Goal: Task Accomplishment & Management: Manage account settings

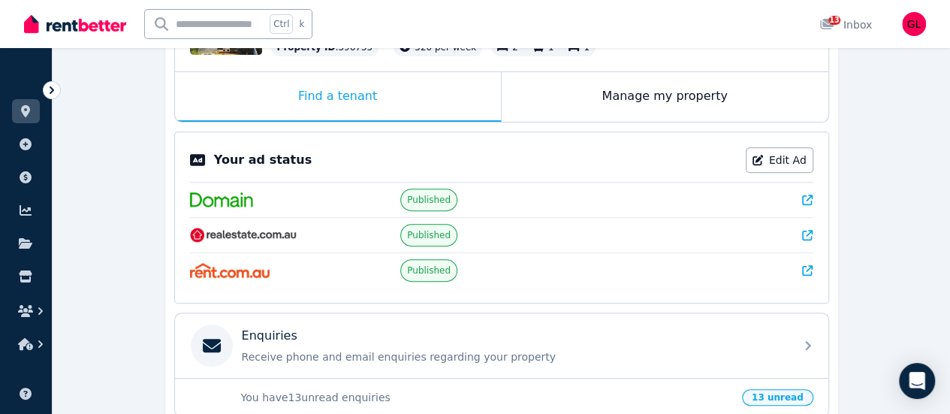
scroll to position [511, 0]
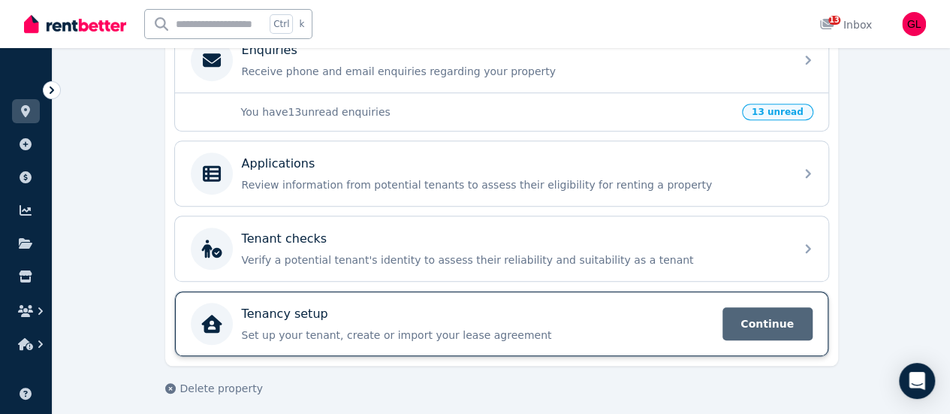
click at [747, 319] on span "Continue" at bounding box center [768, 323] width 90 height 33
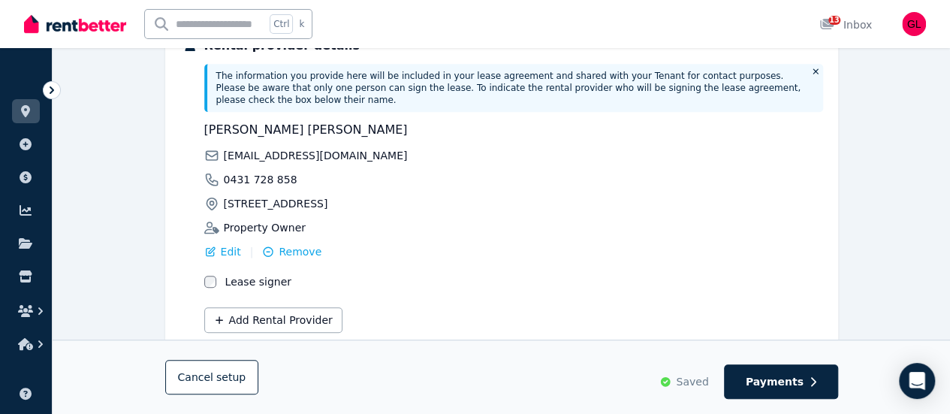
scroll to position [458, 0]
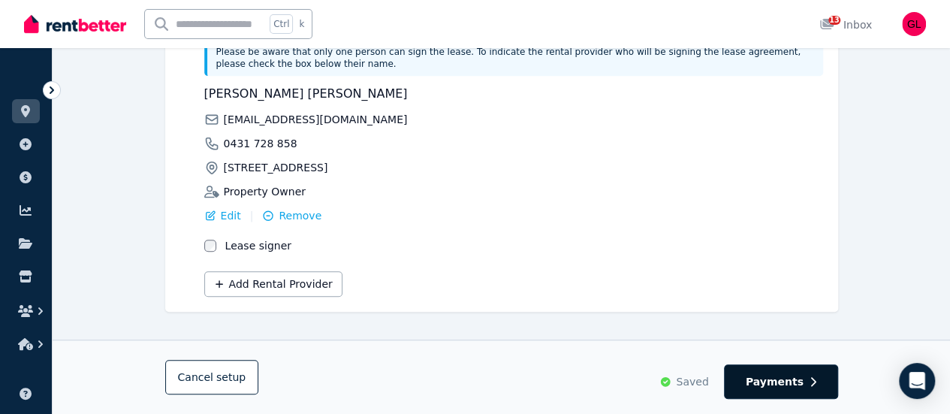
click at [787, 384] on span "Payments" at bounding box center [775, 381] width 58 height 15
select select "**********"
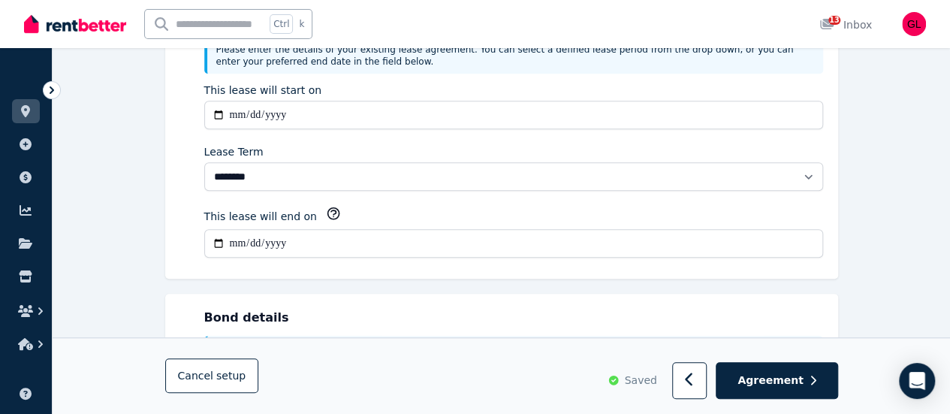
scroll to position [0, 0]
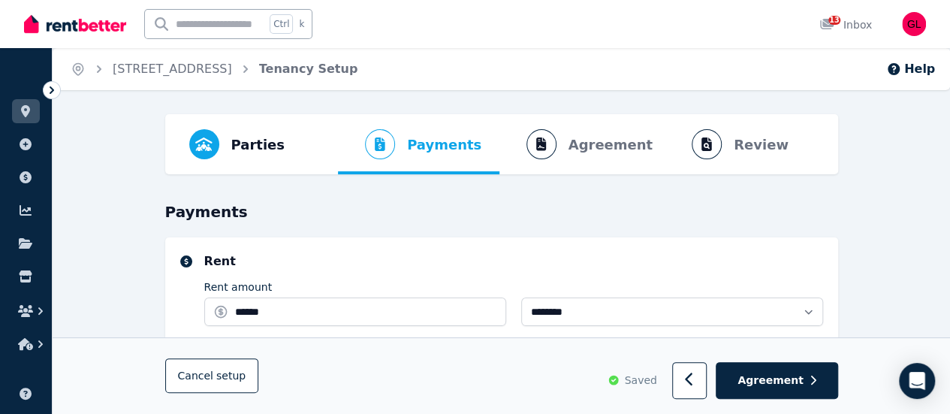
select select "**********"
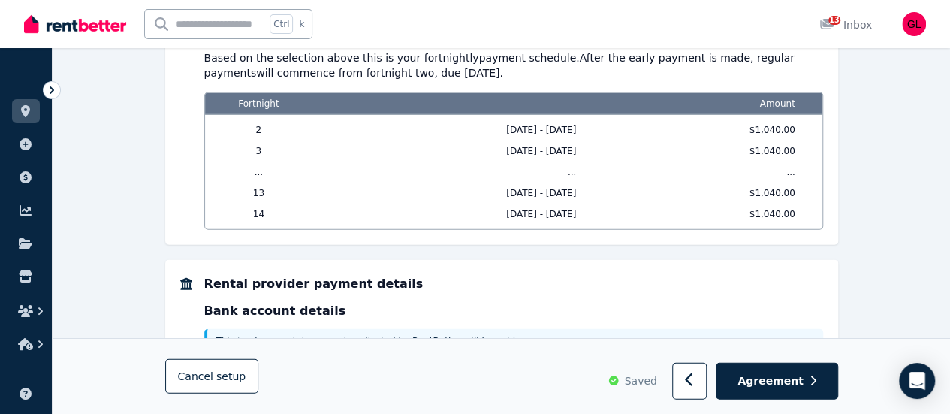
scroll to position [1717, 0]
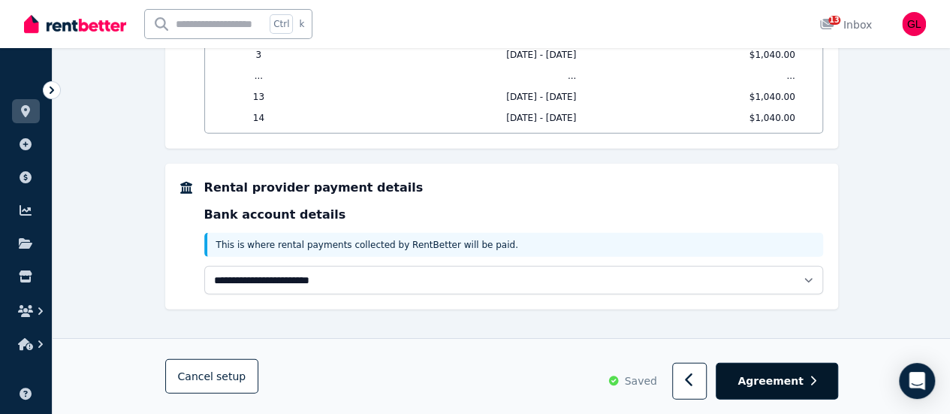
click at [765, 373] on button "Agreement" at bounding box center [777, 381] width 122 height 37
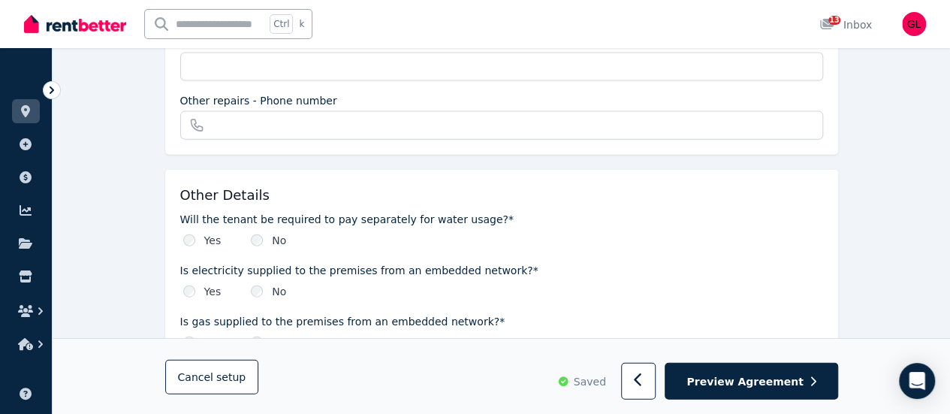
scroll to position [1900, 0]
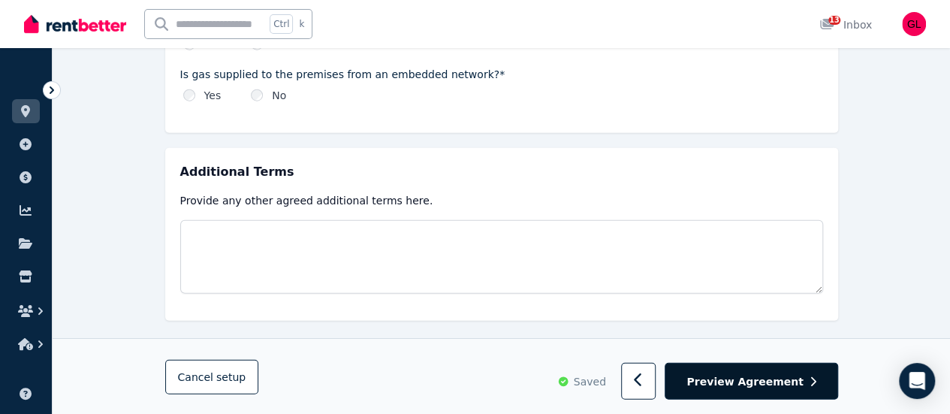
click at [778, 380] on span "Preview Agreement" at bounding box center [745, 380] width 116 height 15
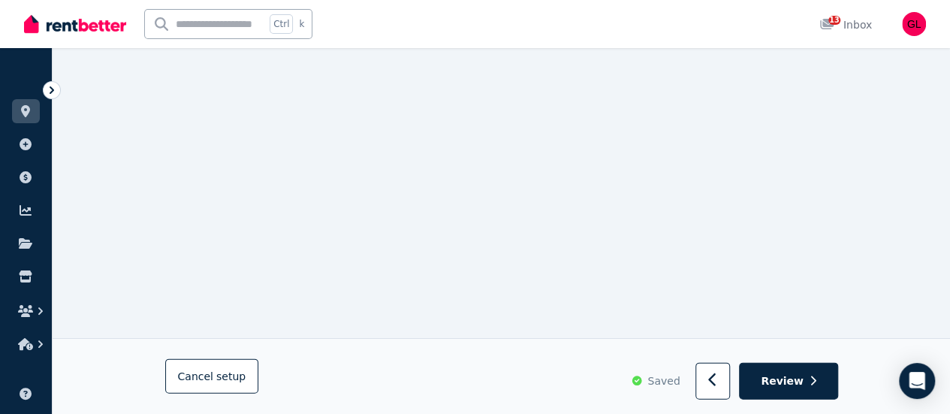
scroll to position [15723, 0]
click at [811, 378] on icon "button" at bounding box center [813, 381] width 7 height 11
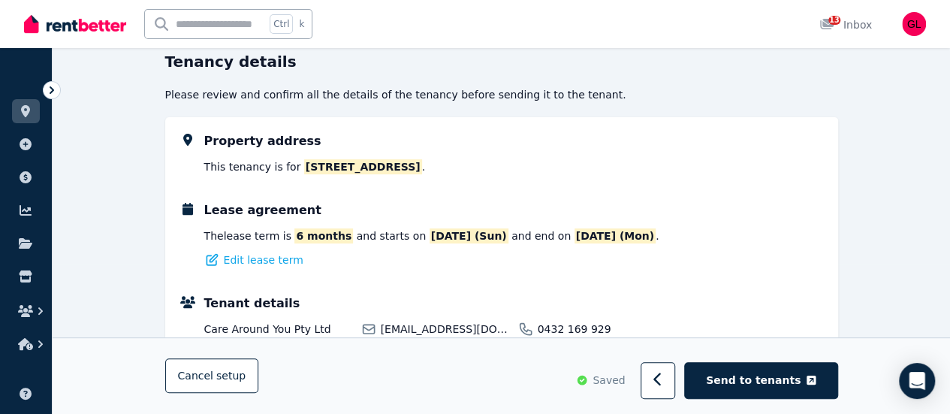
scroll to position [225, 0]
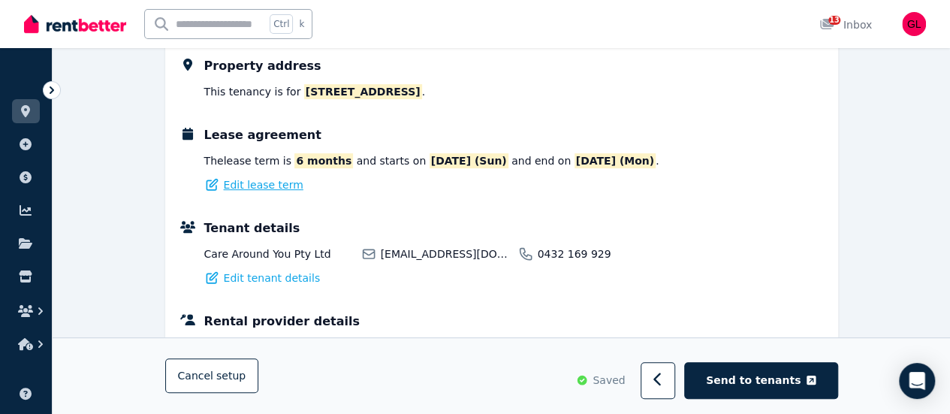
click at [261, 190] on span "Edit lease term" at bounding box center [264, 184] width 80 height 15
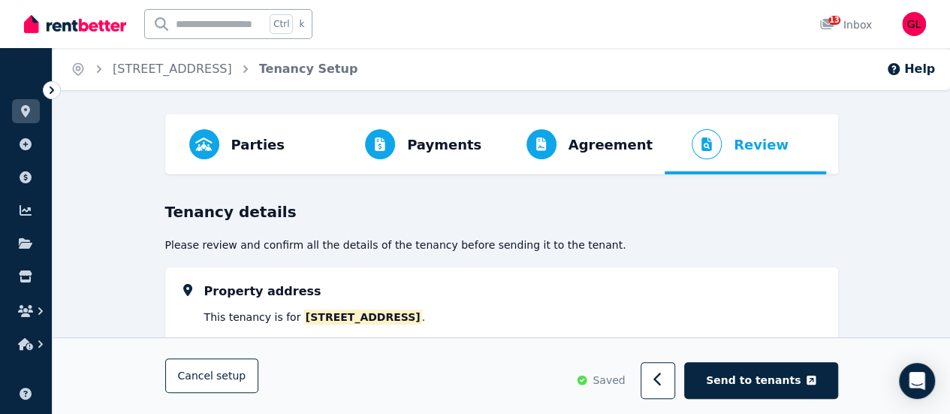
select select "**********"
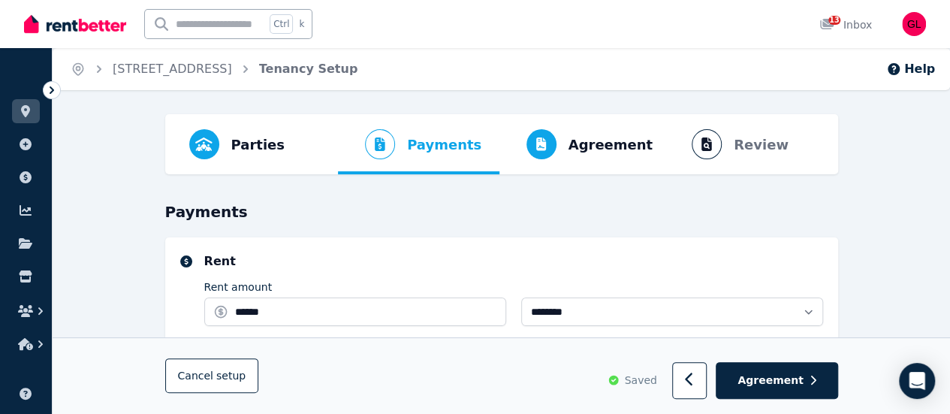
select select "**********"
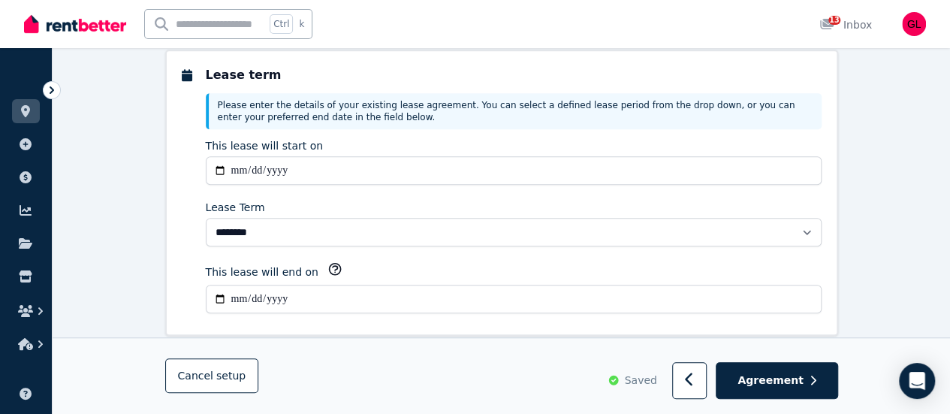
scroll to position [467, 0]
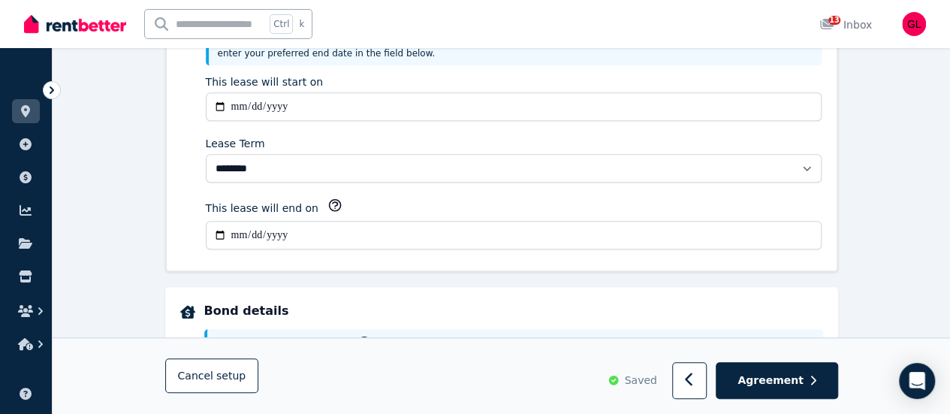
click at [449, 229] on input "**********" at bounding box center [514, 235] width 616 height 29
click at [239, 228] on input "**********" at bounding box center [514, 235] width 616 height 29
click at [241, 232] on input "**********" at bounding box center [514, 235] width 616 height 29
type input "**********"
click at [508, 254] on div "**********" at bounding box center [501, 129] width 673 height 286
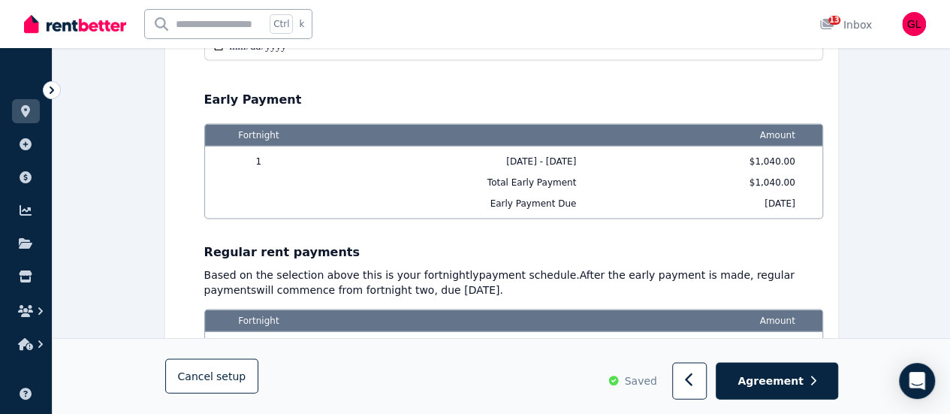
scroll to position [1503, 0]
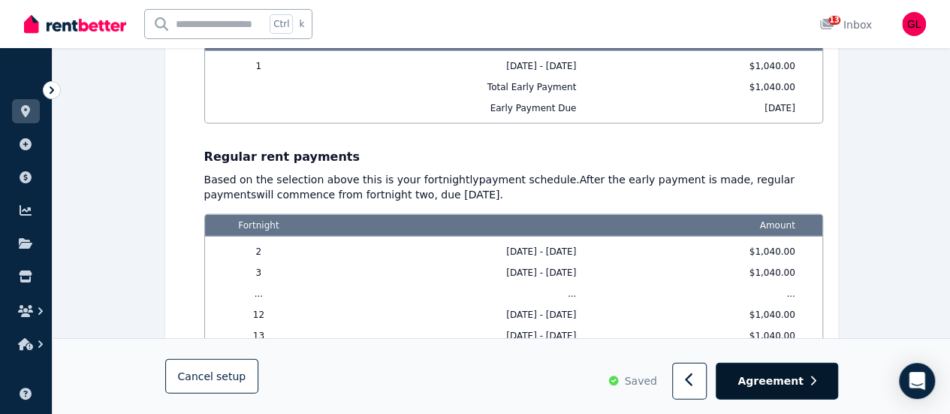
click at [780, 388] on span "Agreement" at bounding box center [771, 380] width 66 height 15
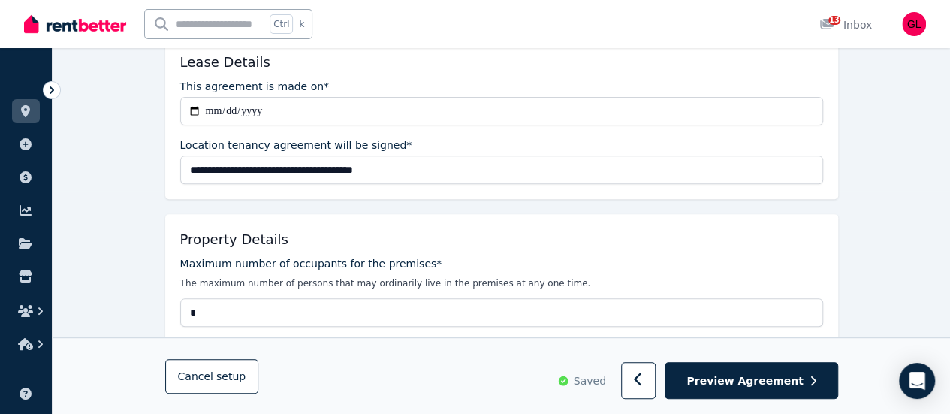
scroll to position [225, 0]
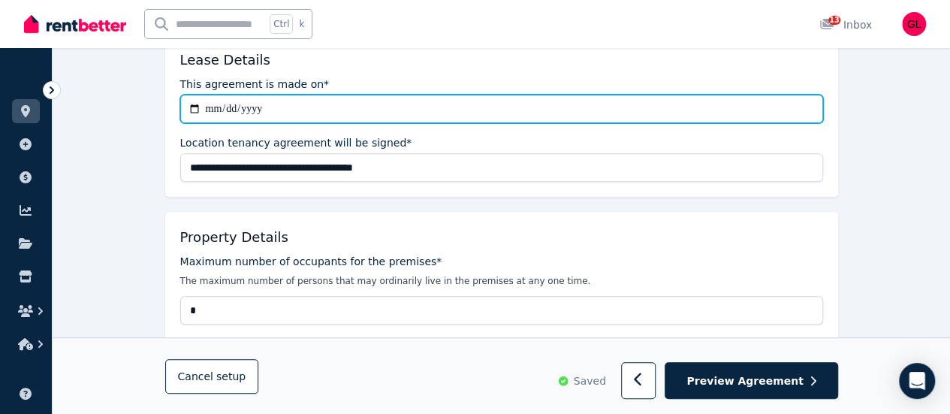
click at [275, 109] on input "**********" at bounding box center [501, 109] width 643 height 29
click at [215, 104] on input "**********" at bounding box center [501, 109] width 643 height 29
type input "**********"
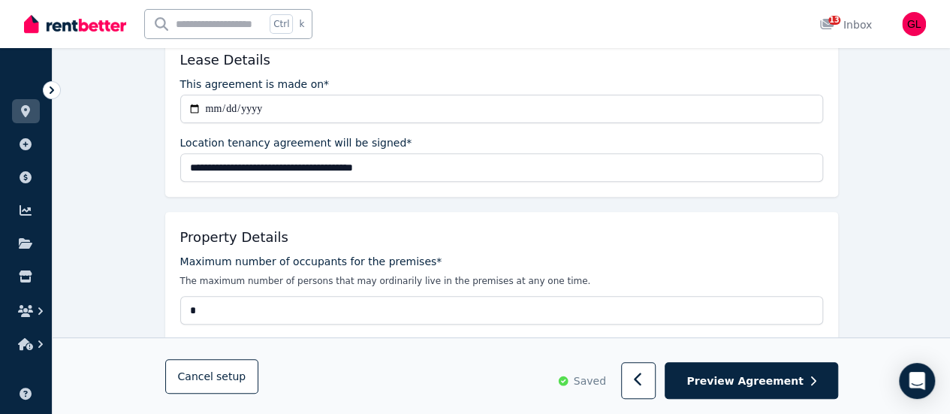
click at [462, 143] on div "Location tenancy agreement will be signed*" at bounding box center [501, 142] width 643 height 15
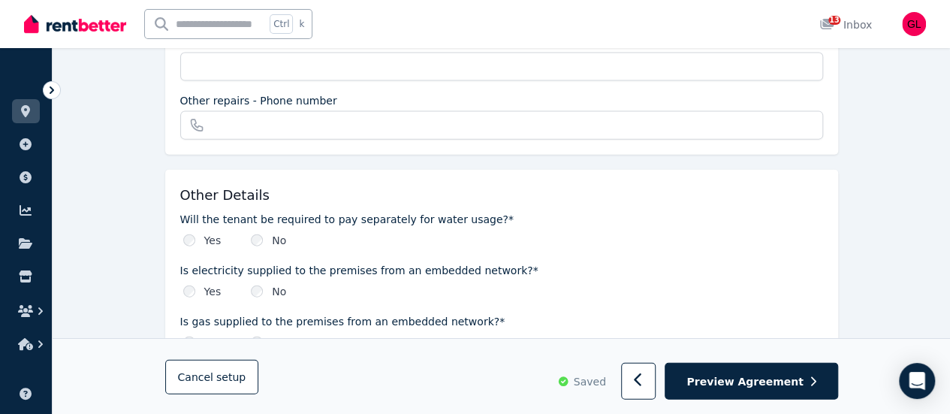
scroll to position [1900, 0]
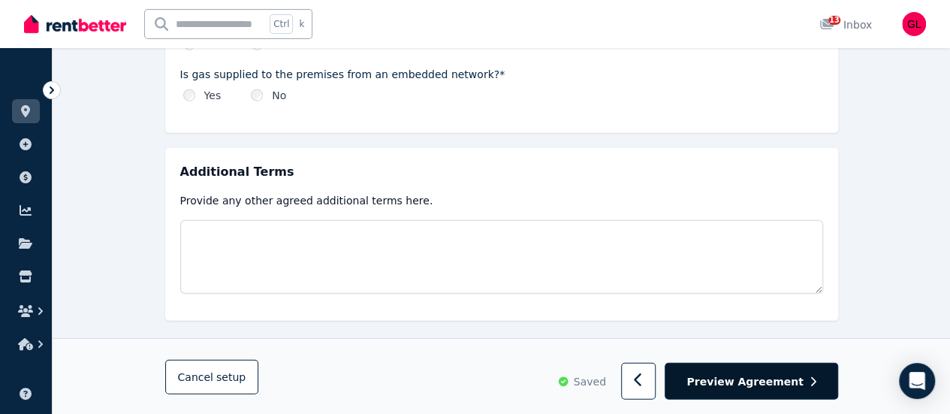
click at [774, 388] on span "Preview Agreement" at bounding box center [745, 380] width 116 height 15
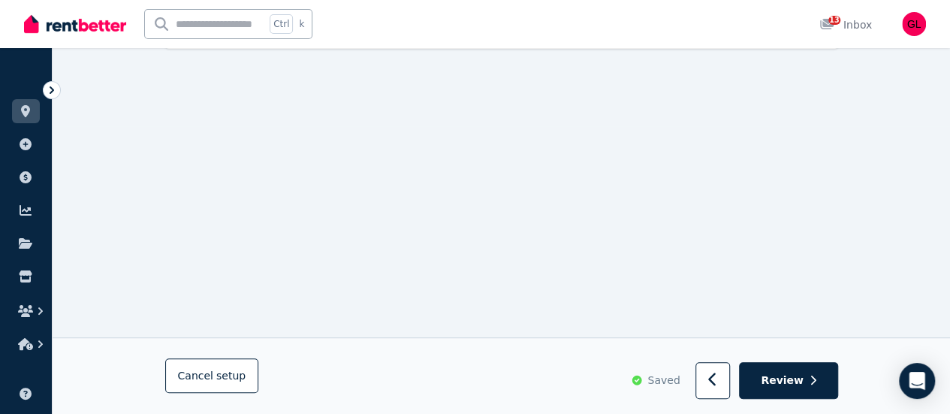
scroll to position [0, 0]
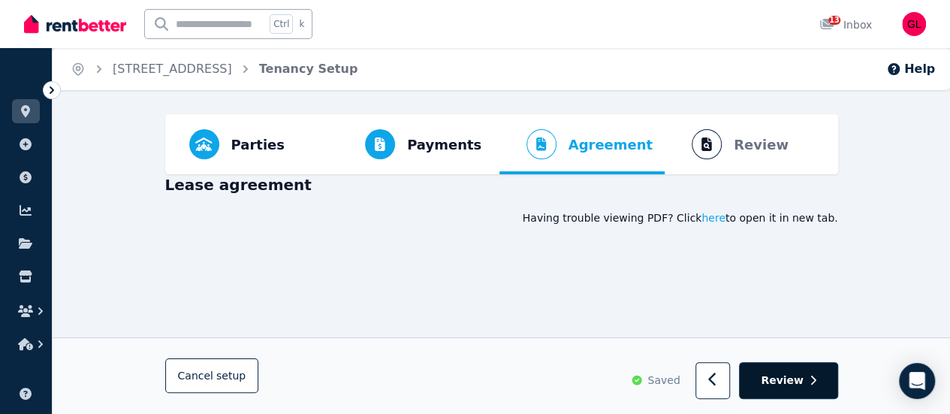
click at [774, 373] on button "Review" at bounding box center [788, 381] width 98 height 37
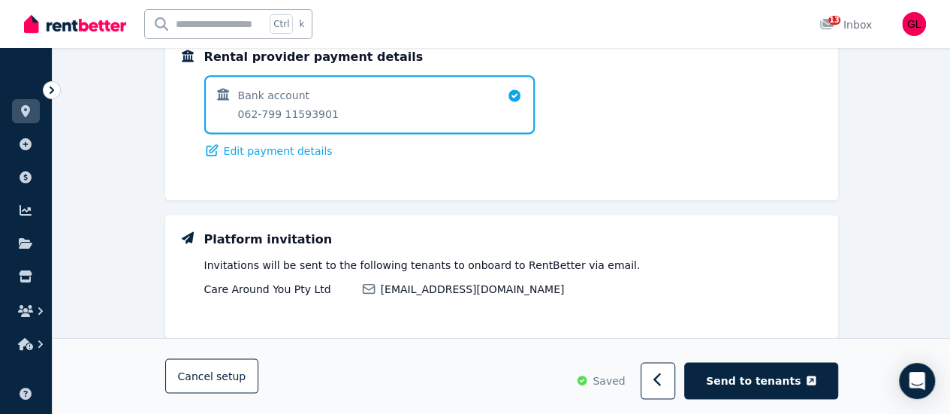
scroll to position [1332, 0]
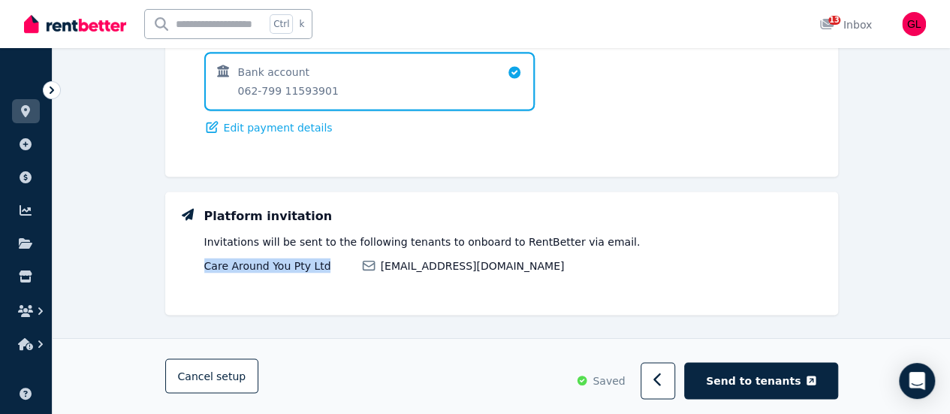
drag, startPoint x: 206, startPoint y: 245, endPoint x: 316, endPoint y: 244, distance: 109.7
click at [316, 258] on span "Care Around You Pty Ltd" at bounding box center [278, 265] width 148 height 15
copy span "Care Around You Pty Ltd"
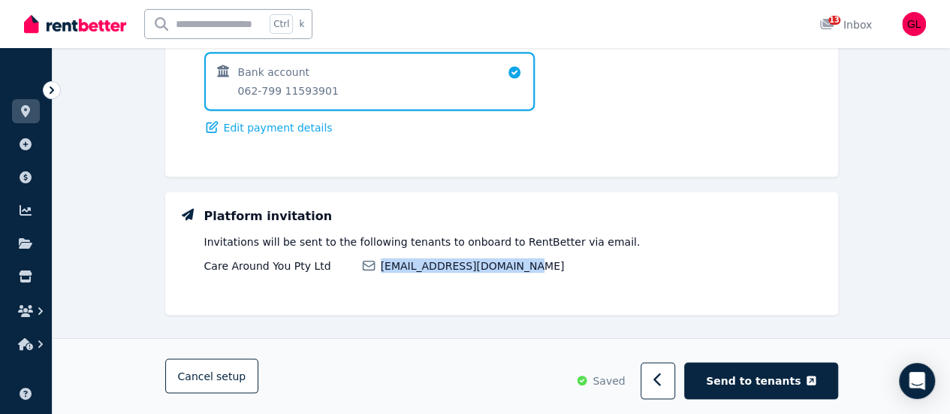
drag, startPoint x: 380, startPoint y: 247, endPoint x: 516, endPoint y: 246, distance: 136.0
click at [516, 258] on span "[EMAIL_ADDRESS][DOMAIN_NAME]" at bounding box center [602, 265] width 443 height 15
copy span "[EMAIL_ADDRESS][DOMAIN_NAME]"
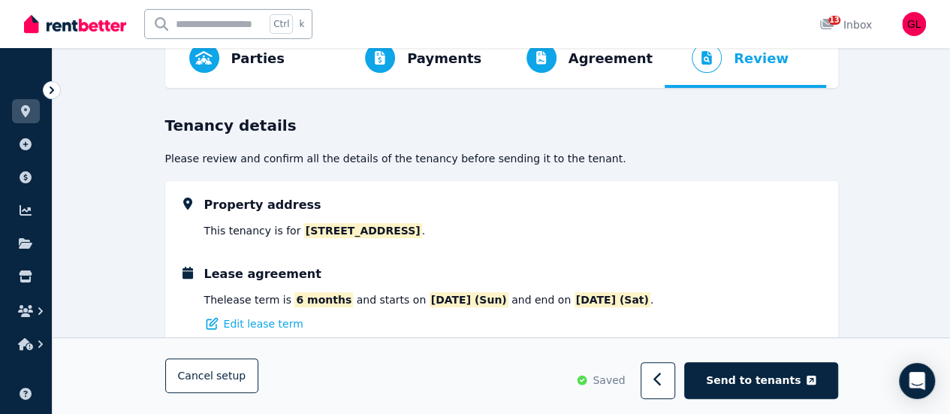
scroll to position [0, 0]
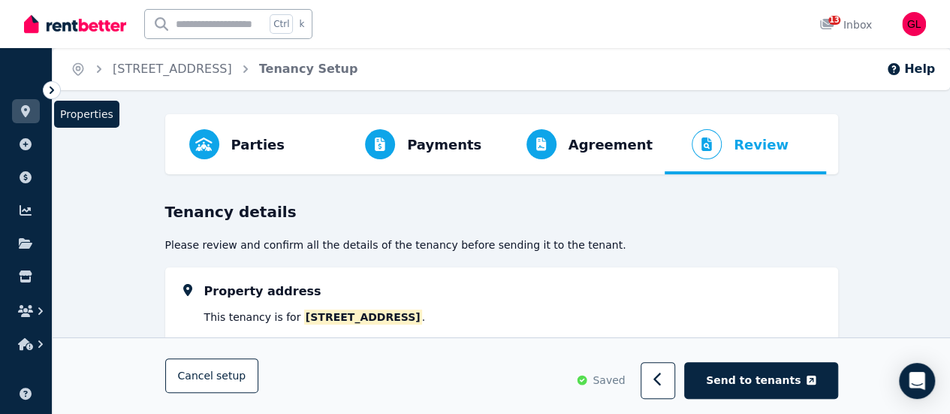
click at [27, 116] on icon at bounding box center [25, 111] width 15 height 12
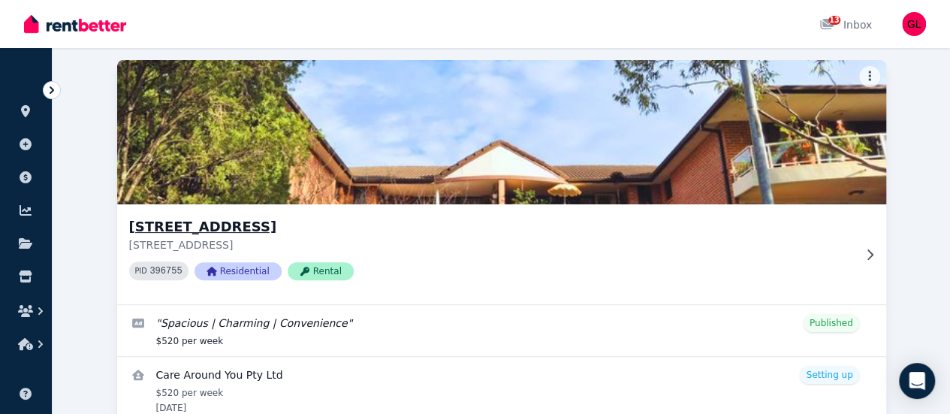
scroll to position [205, 0]
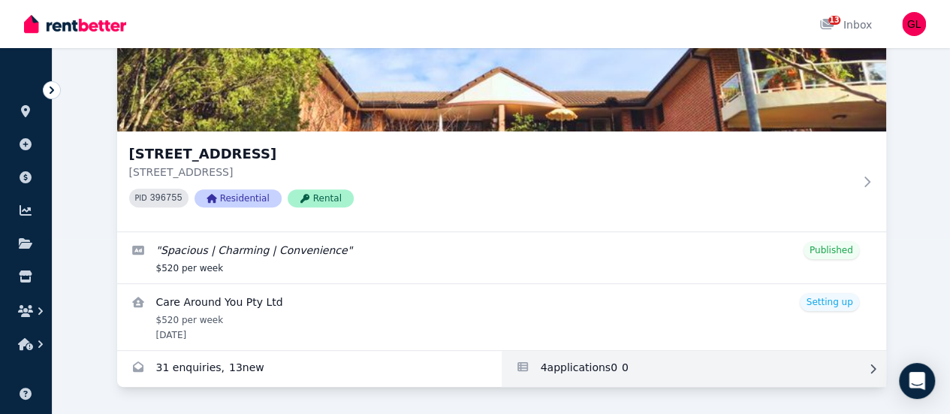
click at [502, 351] on link "Applications for 13/52-56 Manchester St, Merrylands" at bounding box center [694, 369] width 385 height 36
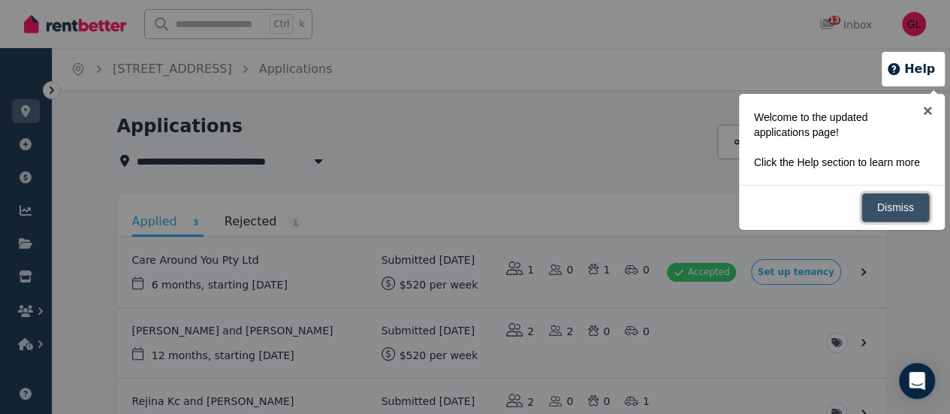
click at [901, 204] on link "Dismiss" at bounding box center [896, 207] width 68 height 29
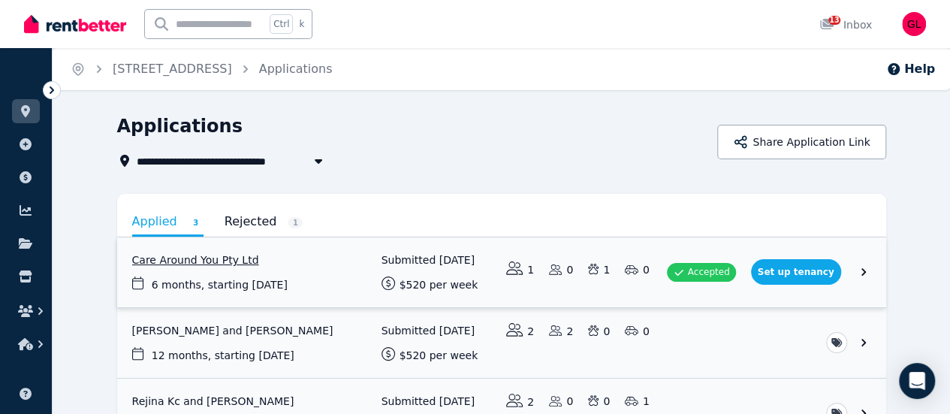
click at [887, 268] on link "View application: Care Around You Pty Ltd" at bounding box center [501, 272] width 769 height 70
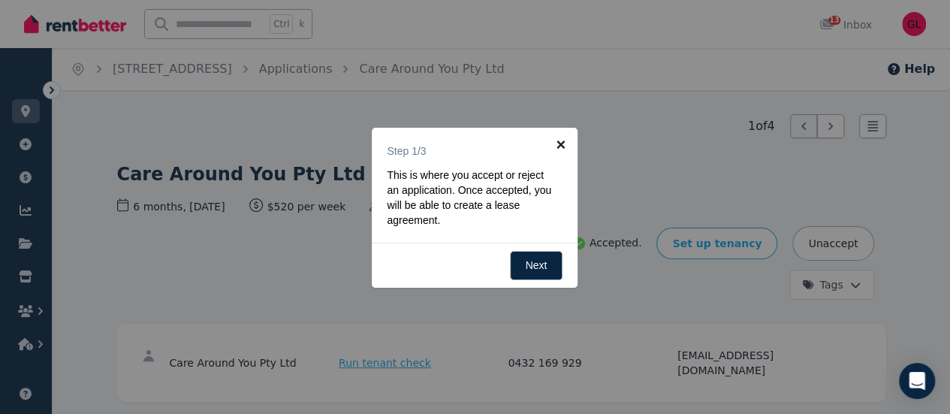
click at [560, 145] on link "×" at bounding box center [561, 145] width 34 height 34
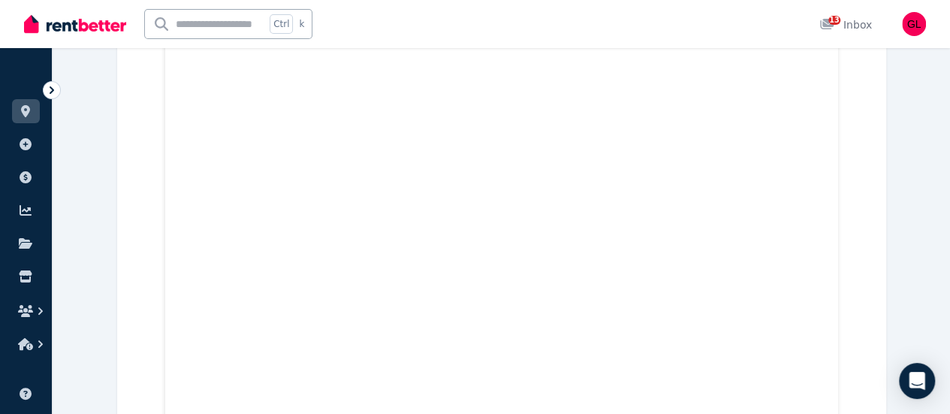
scroll to position [977, 0]
click at [23, 116] on icon at bounding box center [25, 111] width 15 height 12
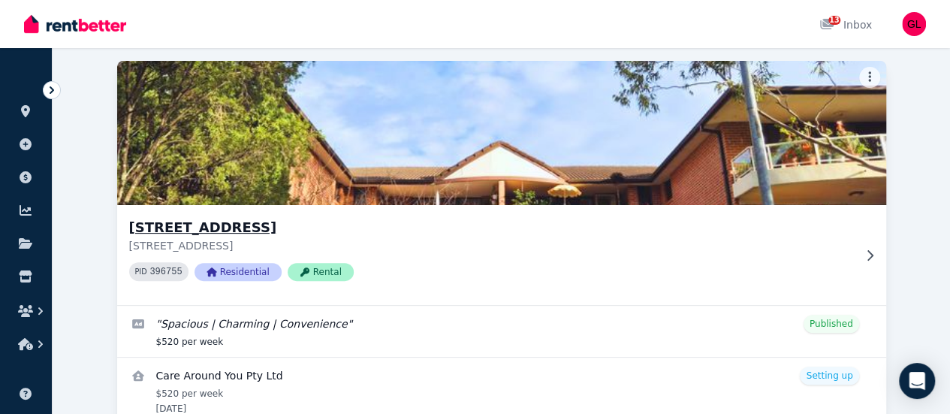
scroll to position [205, 0]
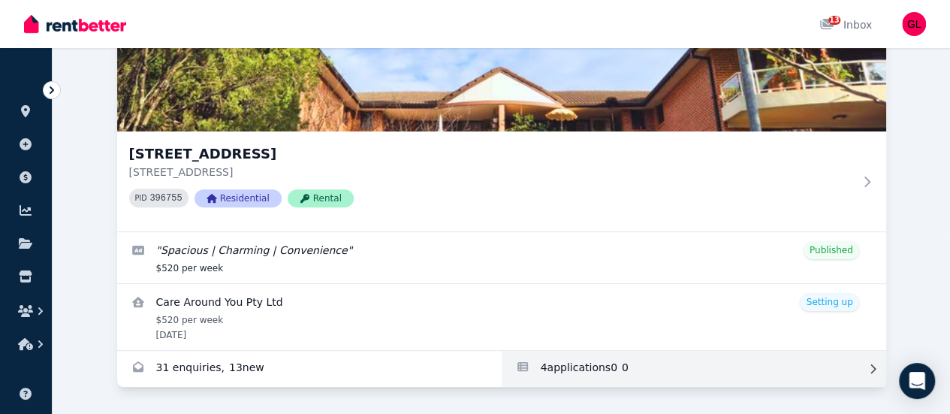
click at [502, 351] on link "Applications for 13/52-56 Manchester St, Merrylands" at bounding box center [694, 369] width 385 height 36
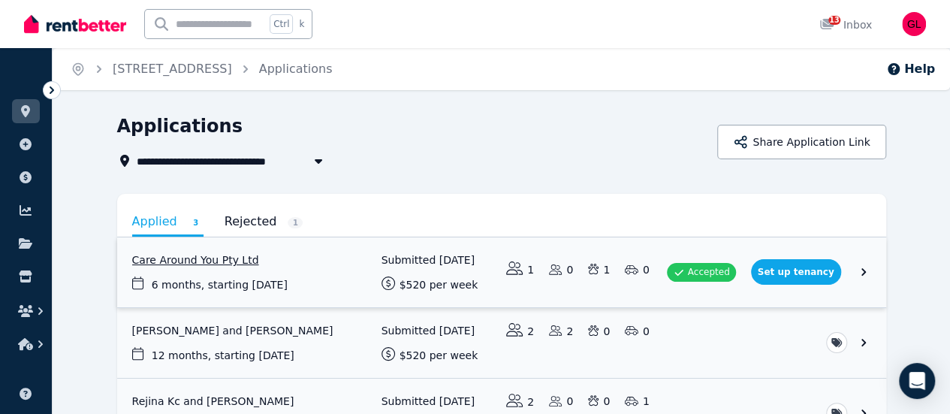
click at [773, 270] on link "View application: Care Around You Pty Ltd" at bounding box center [501, 272] width 769 height 70
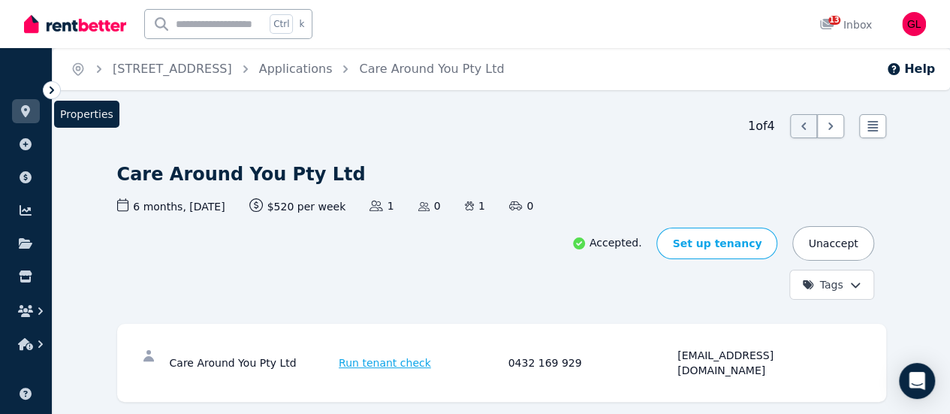
click at [25, 113] on icon at bounding box center [25, 111] width 9 height 12
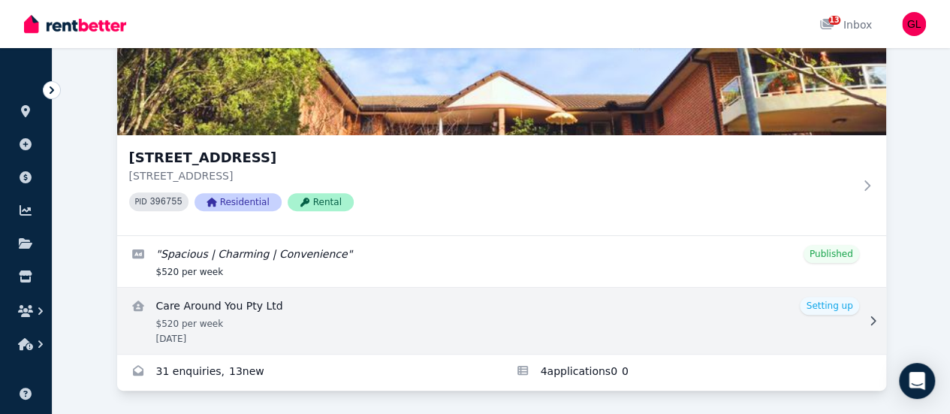
scroll to position [205, 0]
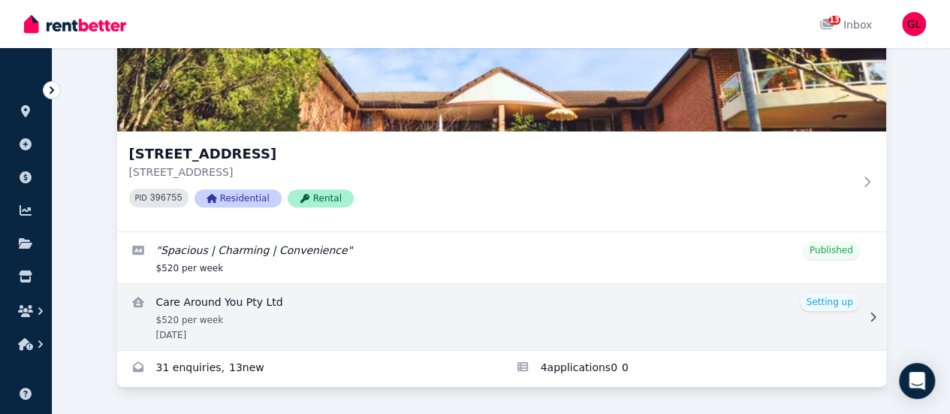
click at [240, 300] on link "View details for Care Around You Pty Ltd" at bounding box center [501, 317] width 769 height 66
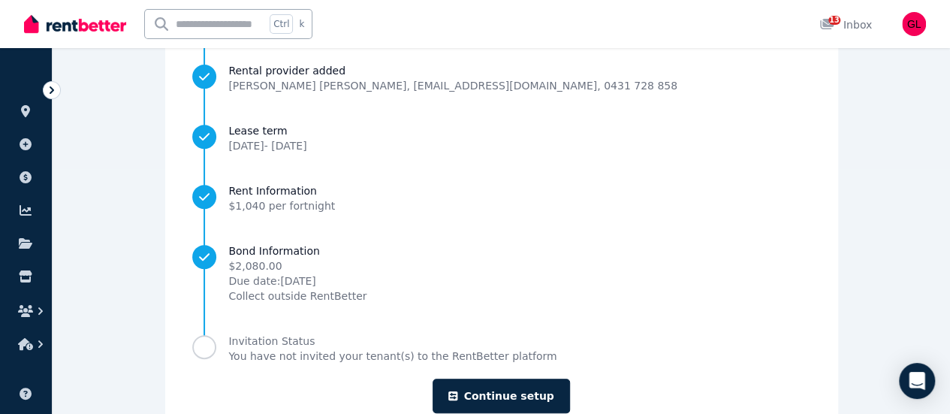
scroll to position [292, 0]
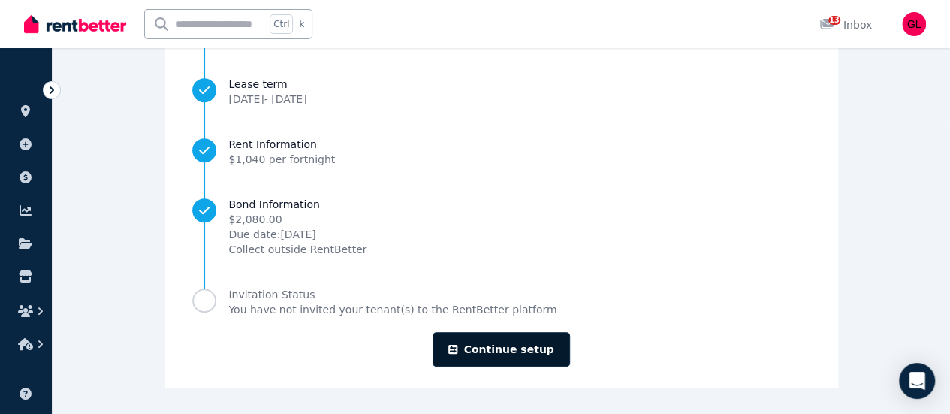
click at [506, 350] on link "Continue setup" at bounding box center [501, 349] width 137 height 35
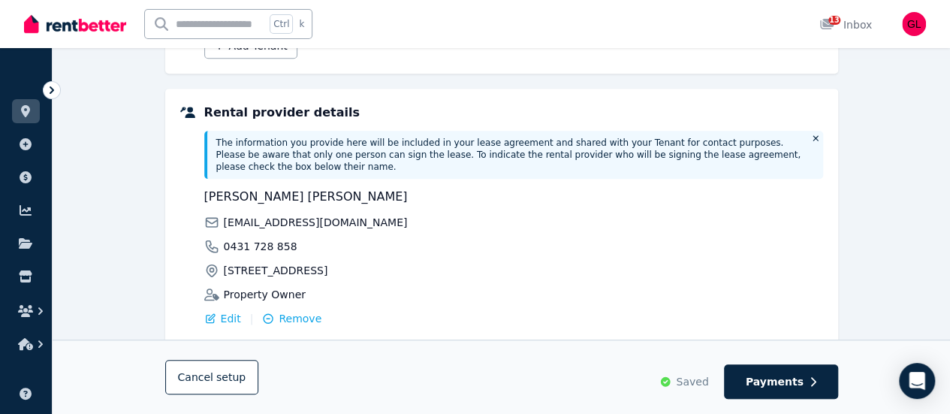
scroll to position [458, 0]
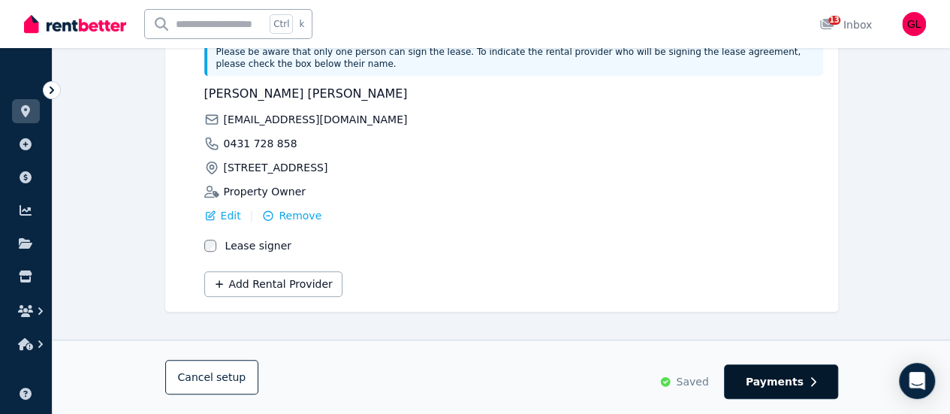
click at [798, 381] on span "Payments" at bounding box center [775, 381] width 58 height 15
select select "**********"
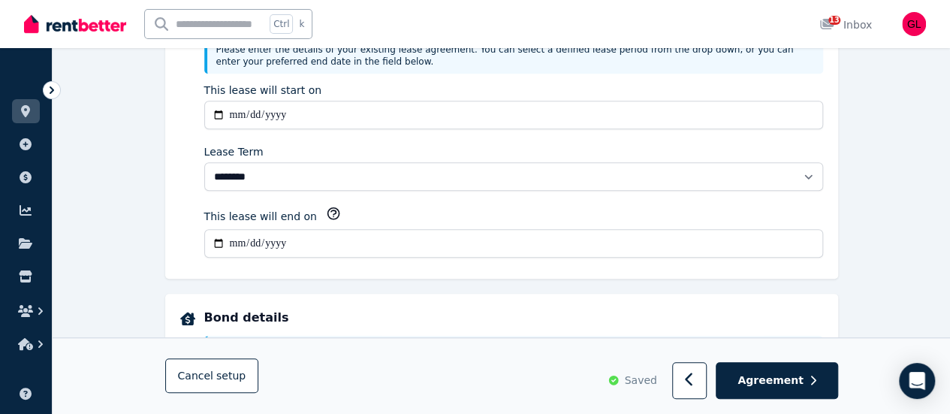
scroll to position [0, 0]
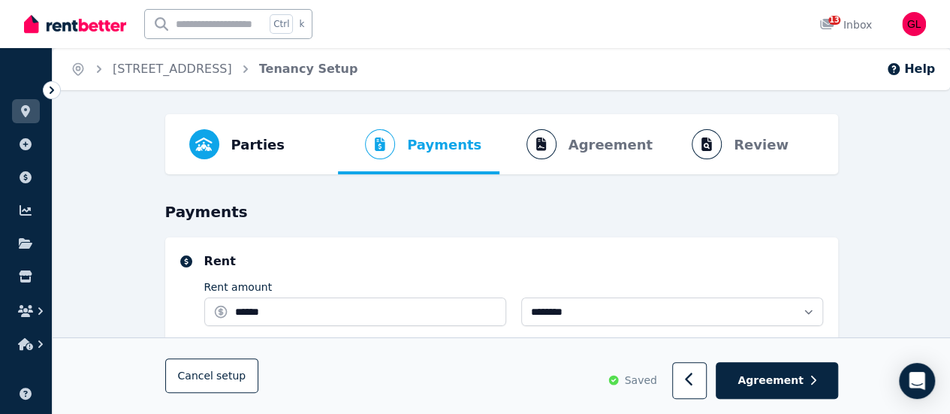
select select "**********"
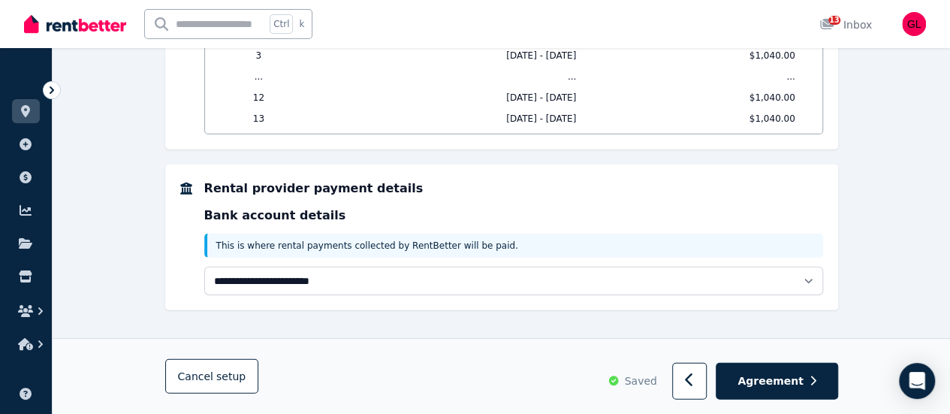
scroll to position [1717, 0]
click at [771, 370] on button "Agreement" at bounding box center [777, 381] width 122 height 37
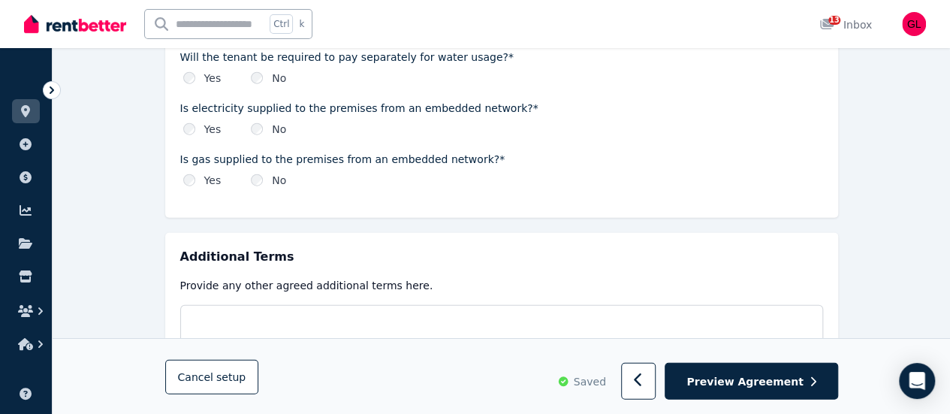
scroll to position [1900, 0]
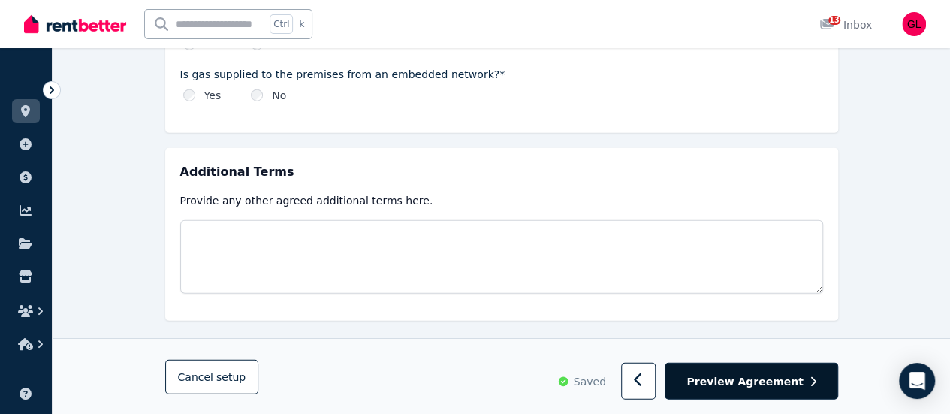
click at [751, 382] on span "Preview Agreement" at bounding box center [745, 380] width 116 height 15
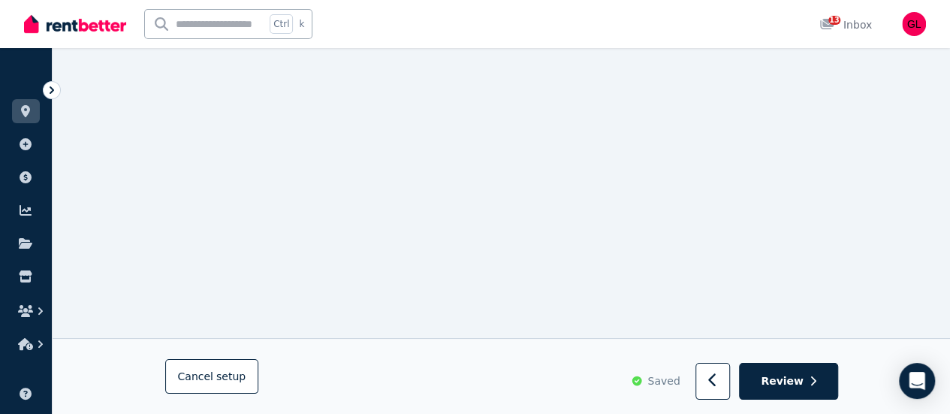
scroll to position [17260, 0]
click at [803, 375] on span "Review" at bounding box center [782, 380] width 43 height 15
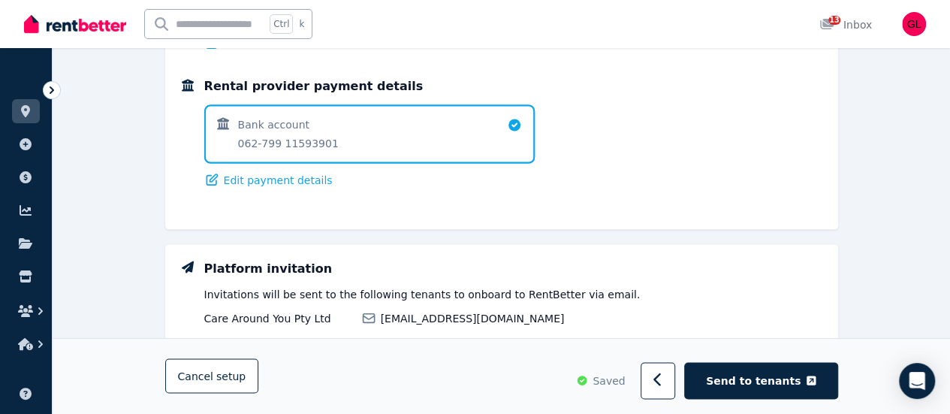
scroll to position [1332, 0]
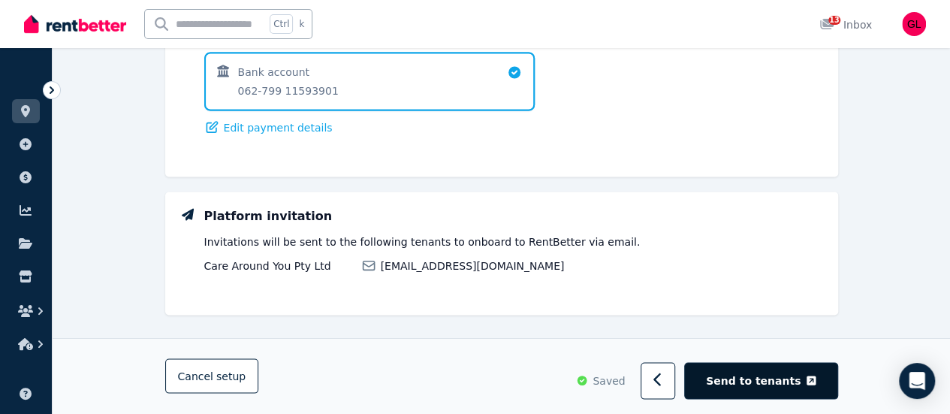
click at [757, 383] on span "Send to tenants" at bounding box center [753, 380] width 95 height 15
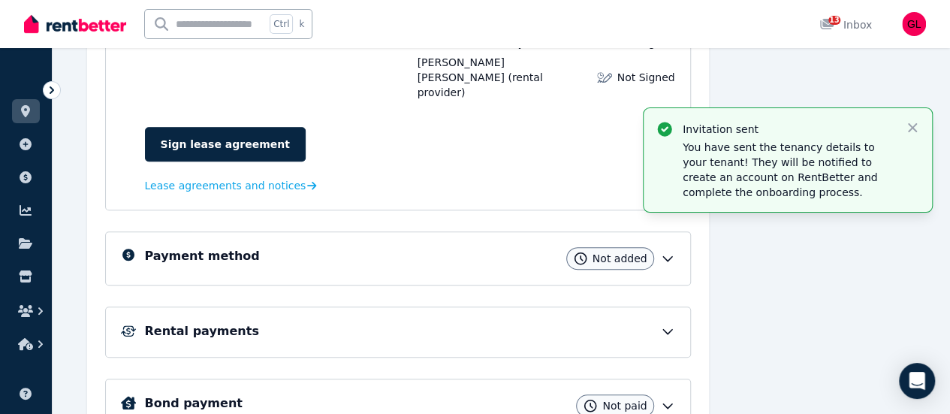
scroll to position [358, 0]
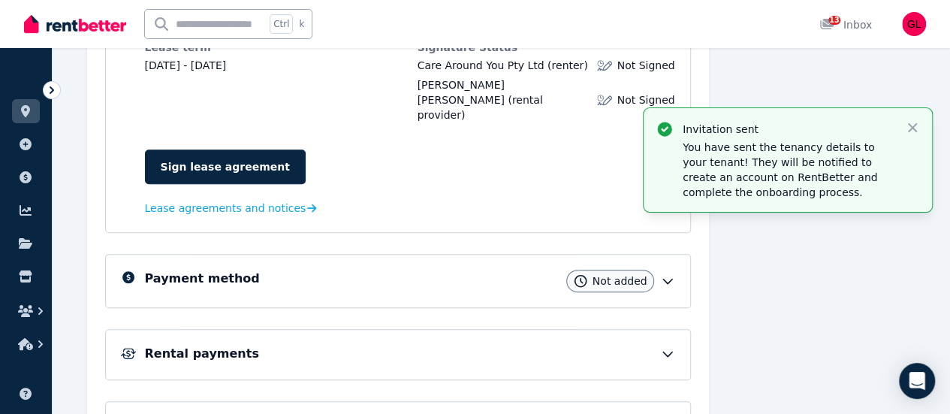
click at [660, 273] on icon at bounding box center [667, 280] width 15 height 15
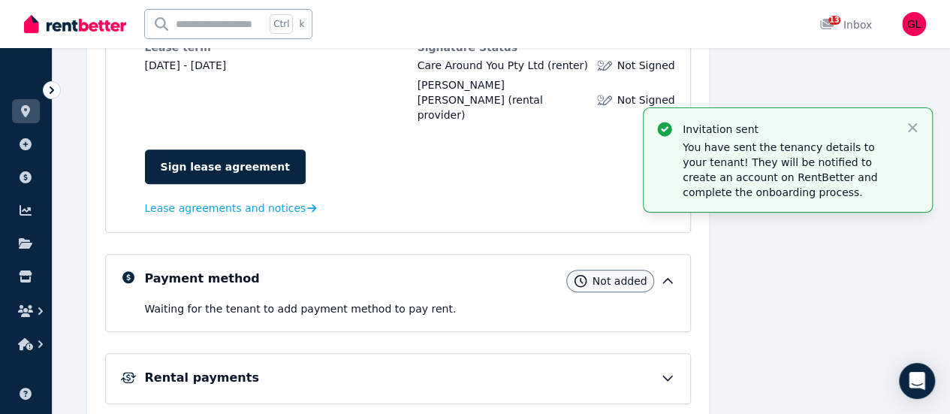
scroll to position [457, 0]
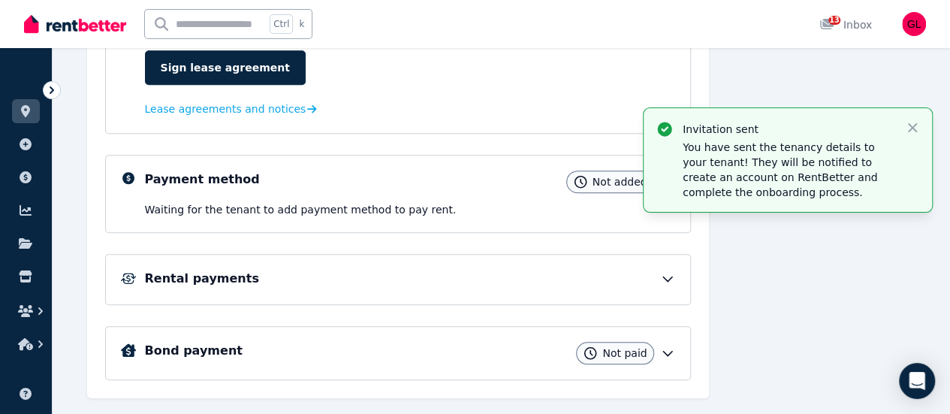
click at [669, 346] on icon at bounding box center [667, 353] width 15 height 15
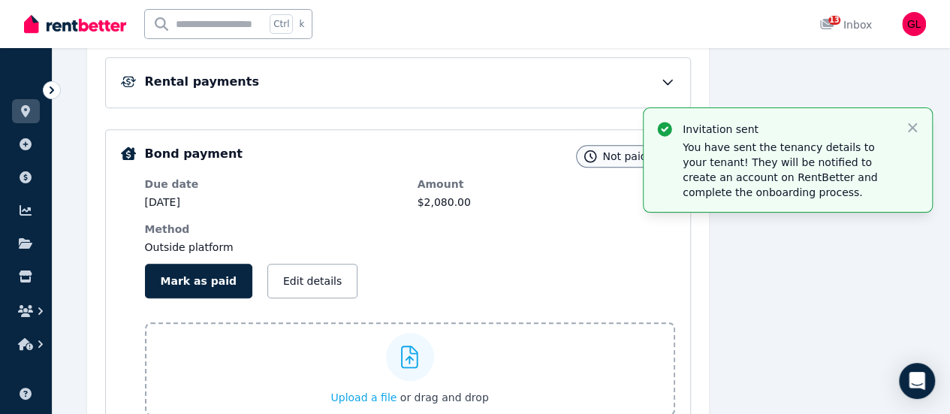
scroll to position [682, 0]
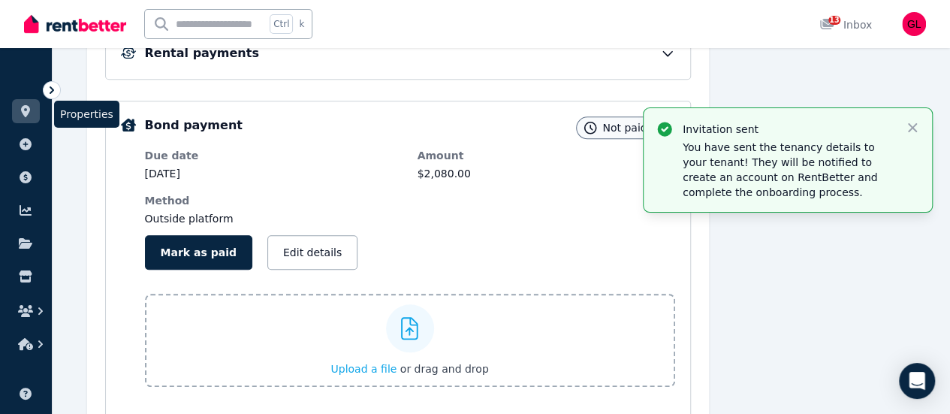
click at [19, 118] on link at bounding box center [26, 111] width 28 height 24
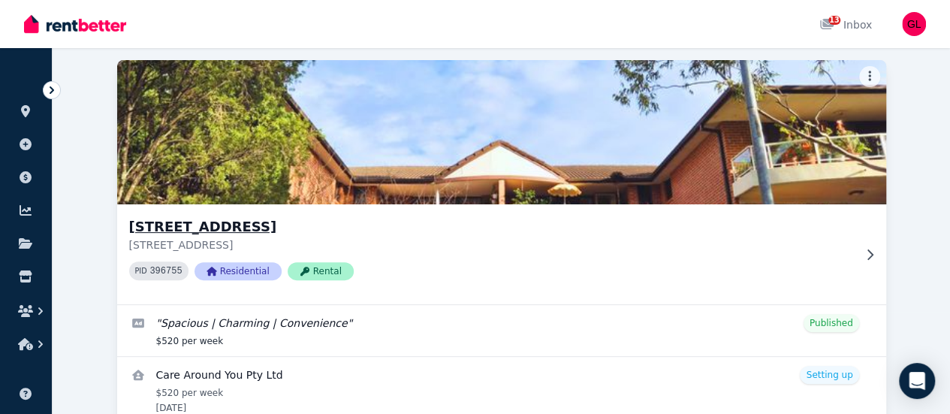
scroll to position [205, 0]
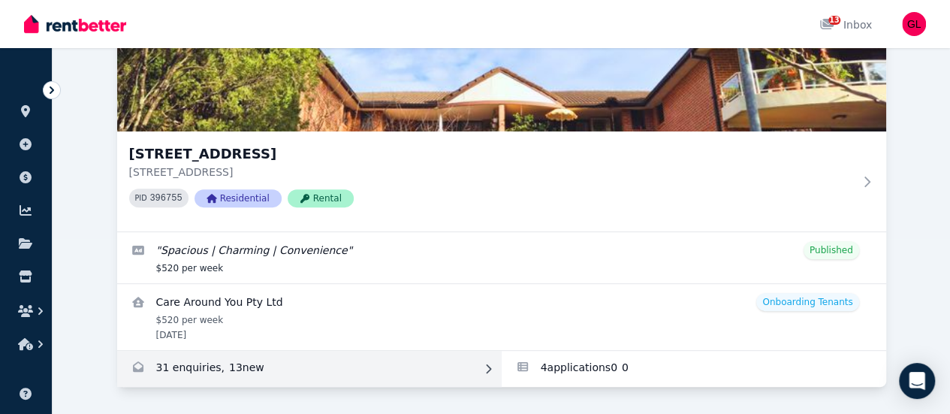
click at [144, 378] on link "Enquiries for 13/52-56 Manchester St, Merrylands" at bounding box center [309, 369] width 385 height 36
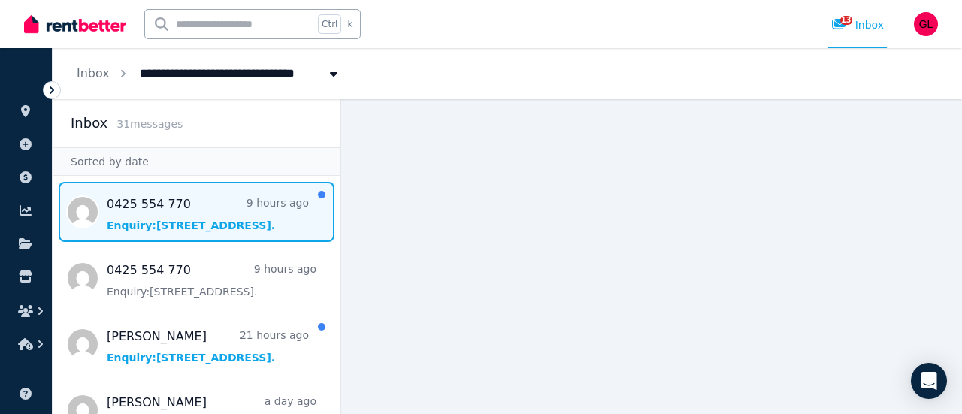
click at [186, 222] on span "Message list" at bounding box center [197, 212] width 288 height 60
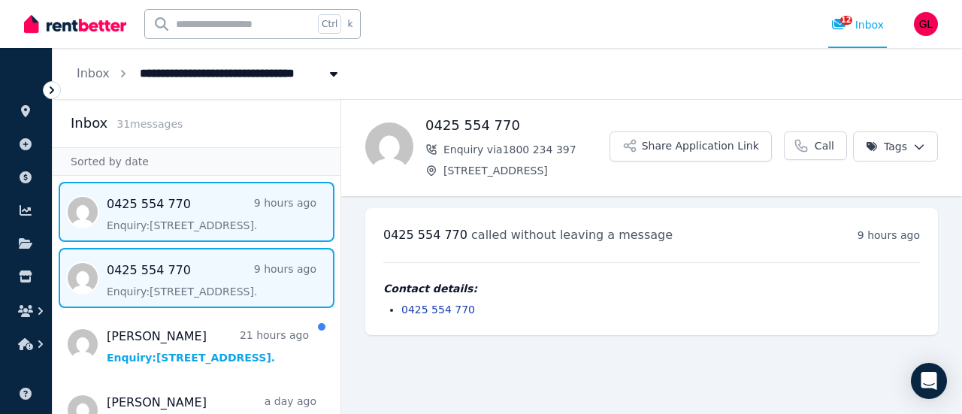
click at [218, 283] on span "Message list" at bounding box center [197, 278] width 288 height 60
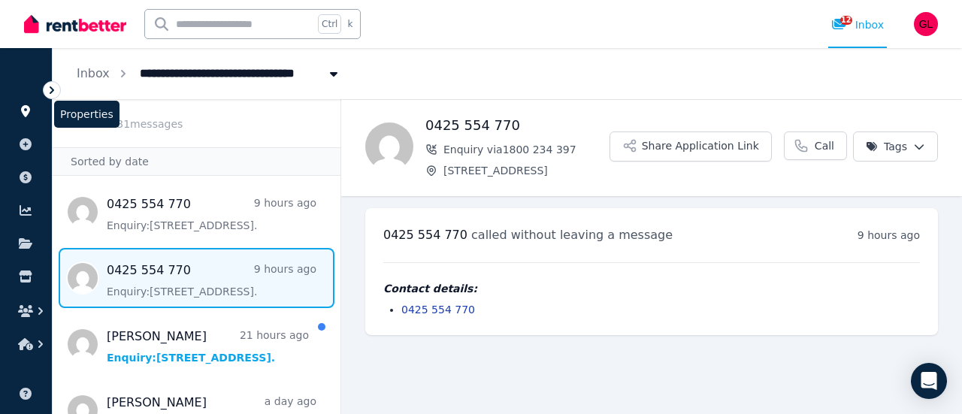
click at [18, 113] on icon at bounding box center [25, 111] width 15 height 12
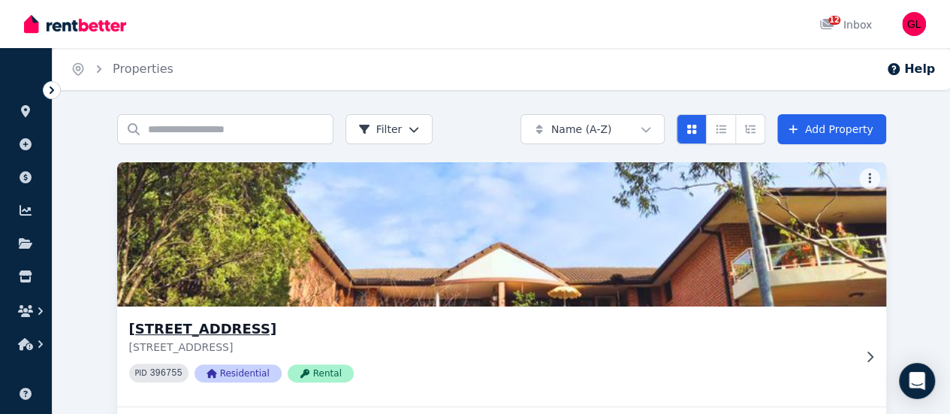
scroll to position [217, 0]
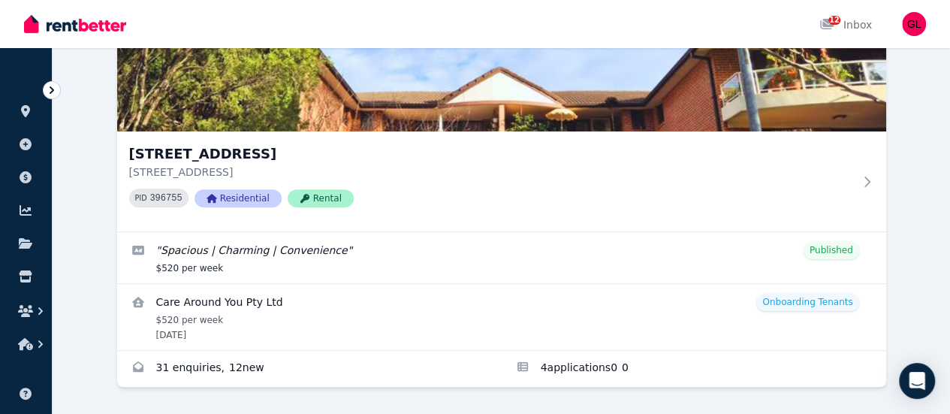
click at [424, 243] on div "13/52-56 Manchester St, Merrylands 13/52-56 Manchester St, Merrylands NSW 2160 …" at bounding box center [501, 187] width 769 height 400
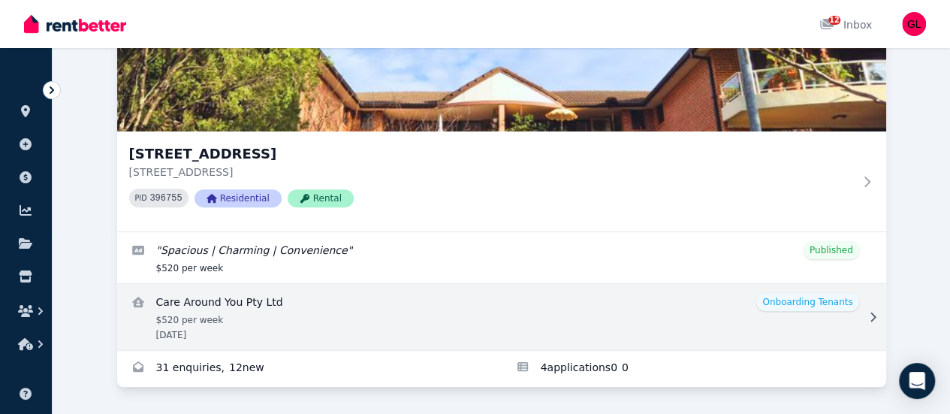
click at [278, 304] on link "View details for Care Around You Pty Ltd" at bounding box center [501, 317] width 769 height 66
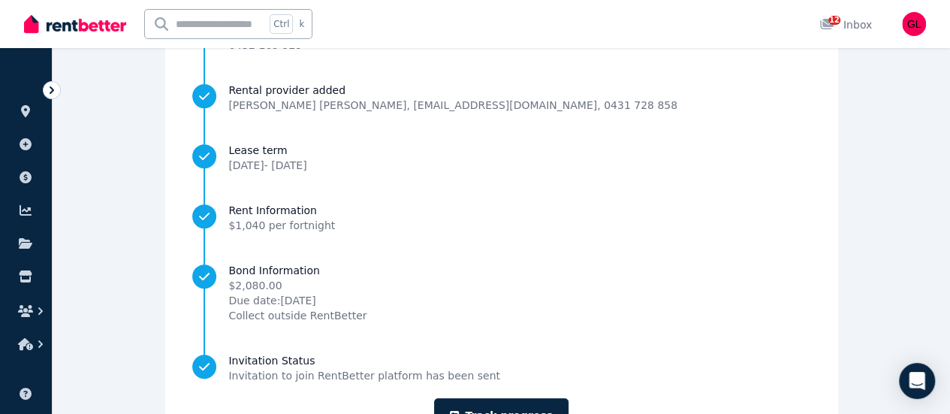
scroll to position [292, 0]
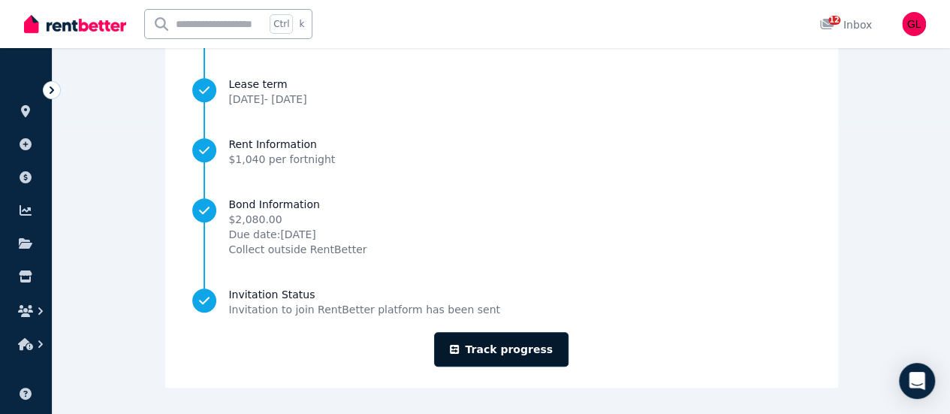
click at [505, 345] on link "Track progress" at bounding box center [501, 349] width 134 height 35
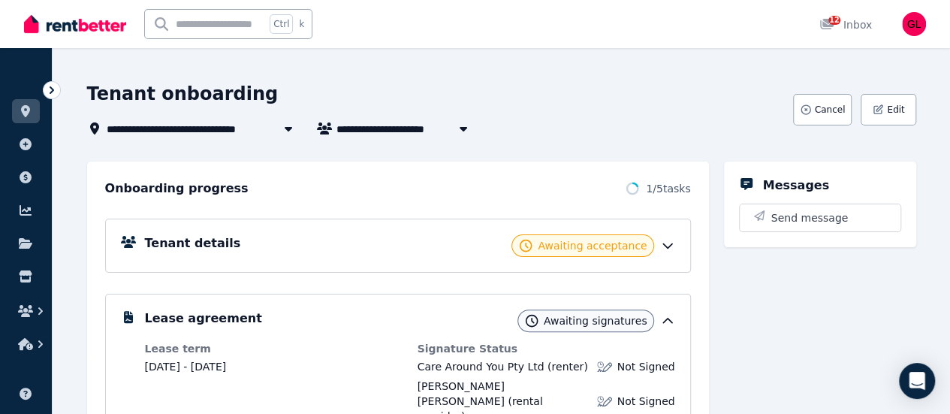
scroll to position [75, 0]
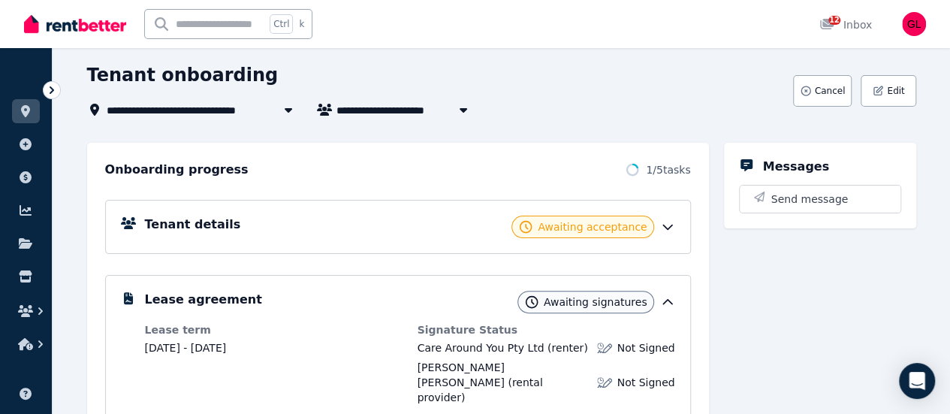
click at [669, 231] on icon at bounding box center [667, 226] width 15 height 15
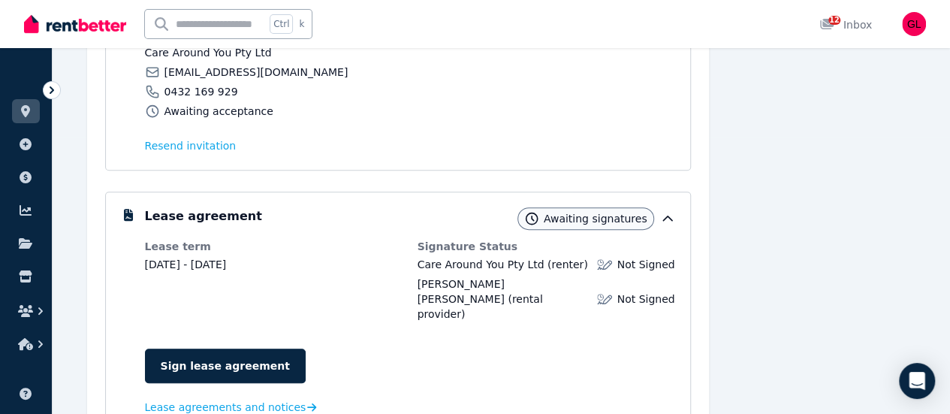
scroll to position [301, 0]
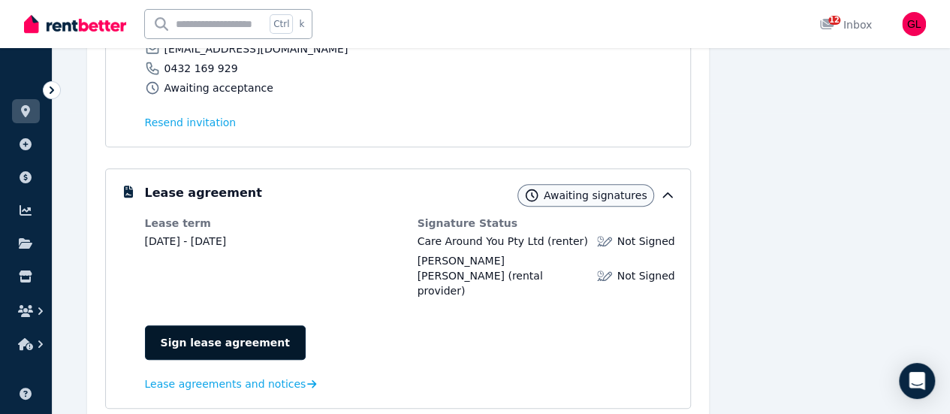
click at [228, 325] on link "Sign lease agreement" at bounding box center [225, 342] width 161 height 35
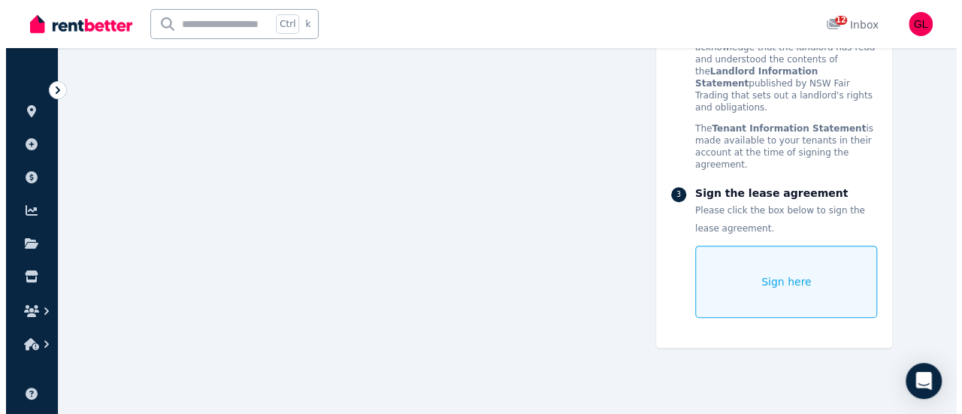
scroll to position [14439, 0]
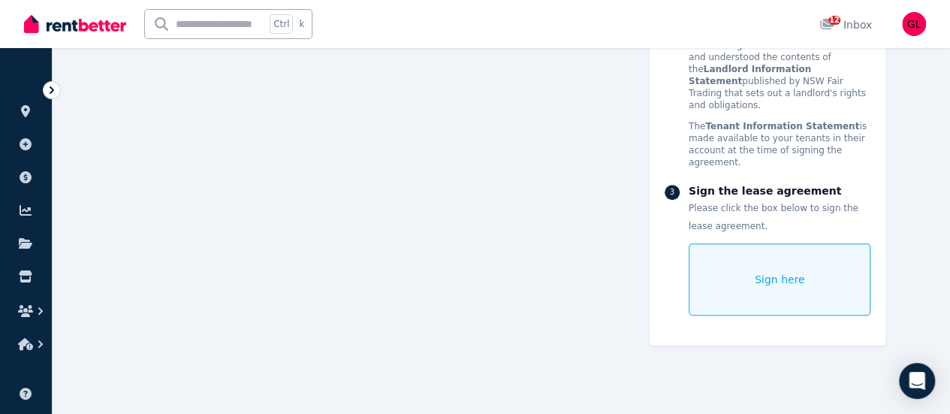
click at [804, 279] on span "Sign here" at bounding box center [780, 279] width 50 height 15
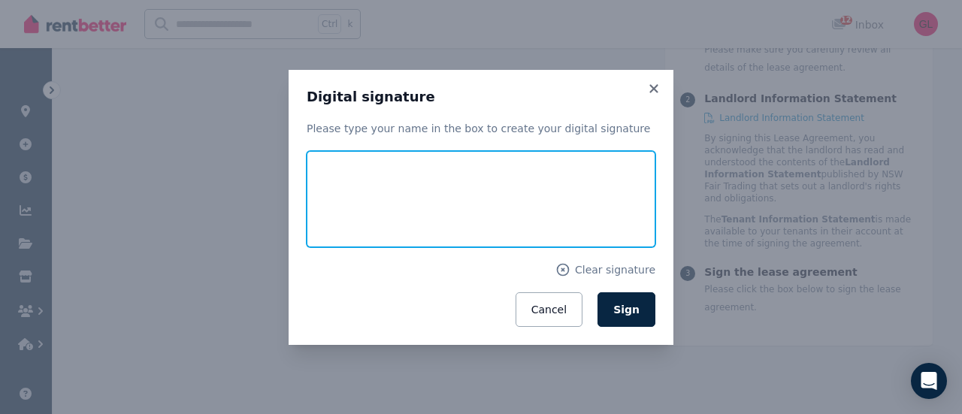
click at [530, 182] on input "text" at bounding box center [481, 199] width 349 height 96
type input "*"
drag, startPoint x: 524, startPoint y: 199, endPoint x: 325, endPoint y: 216, distance: 200.5
click at [325, 216] on input "**********" at bounding box center [481, 199] width 349 height 96
type input "**********"
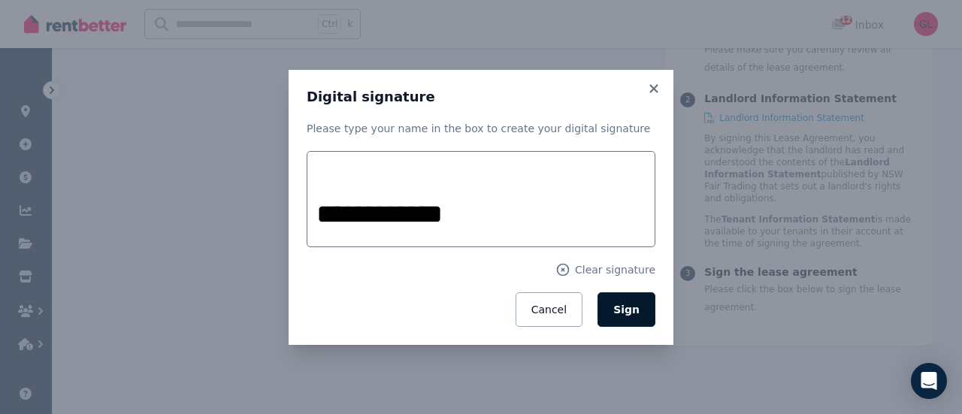
click at [630, 310] on span "Sign" at bounding box center [626, 310] width 26 height 12
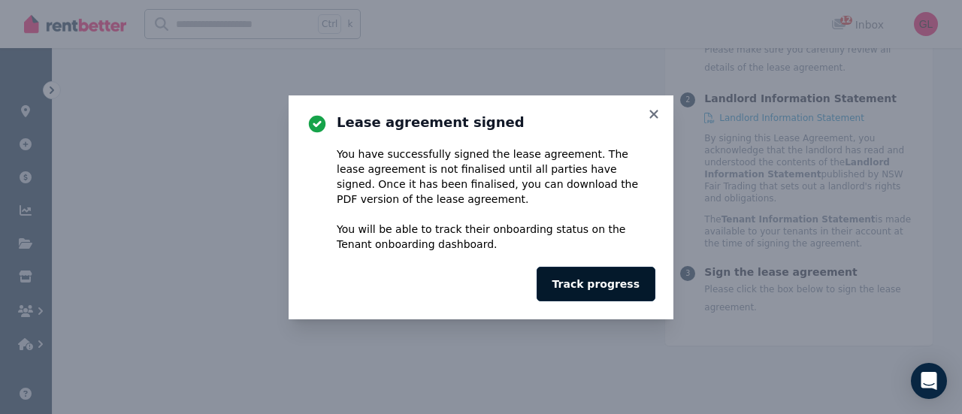
click at [612, 282] on button "Track progress" at bounding box center [595, 284] width 119 height 35
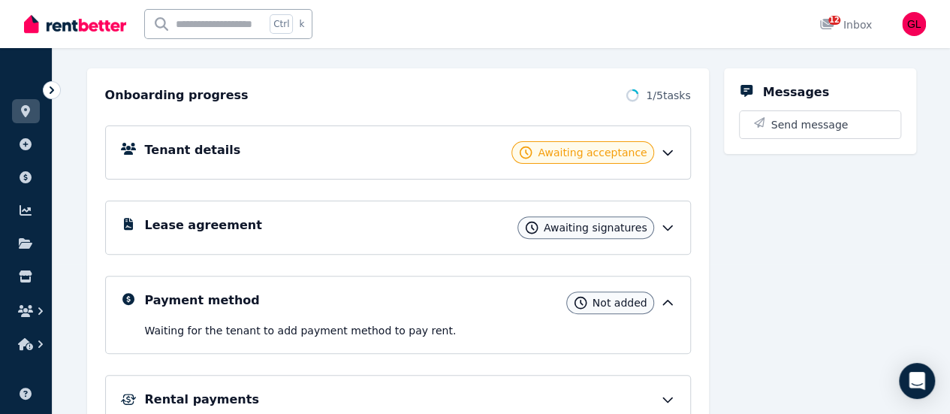
scroll to position [225, 0]
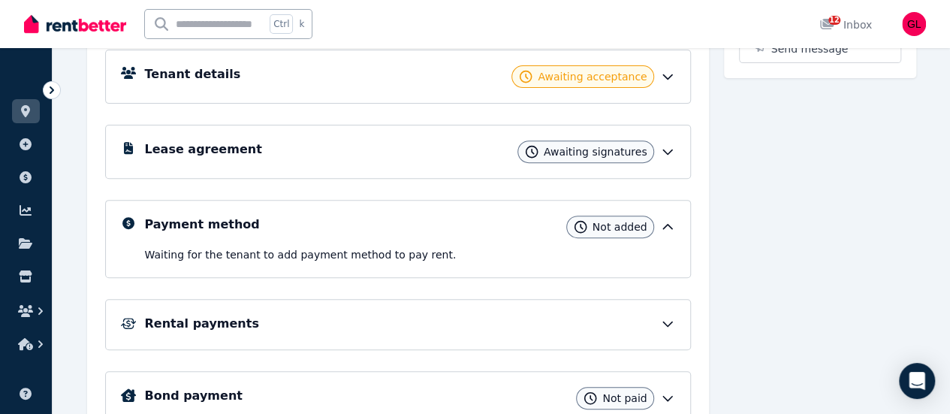
click at [669, 151] on icon at bounding box center [667, 152] width 9 height 5
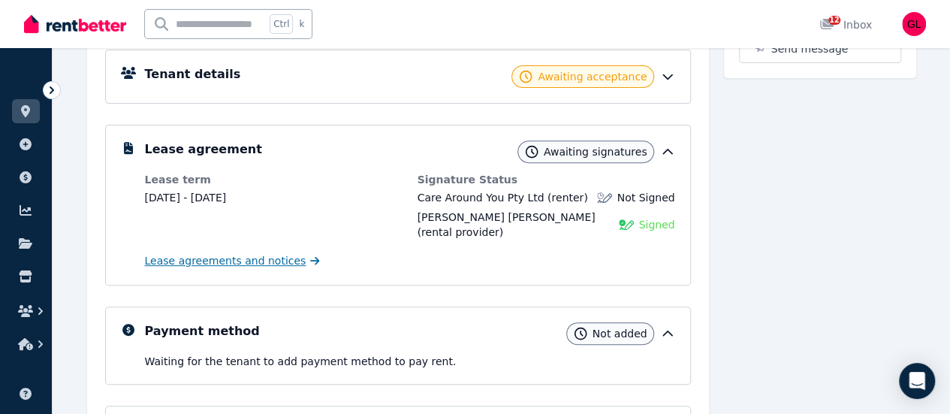
click at [284, 253] on link "Lease agreements and notices" at bounding box center [232, 260] width 175 height 15
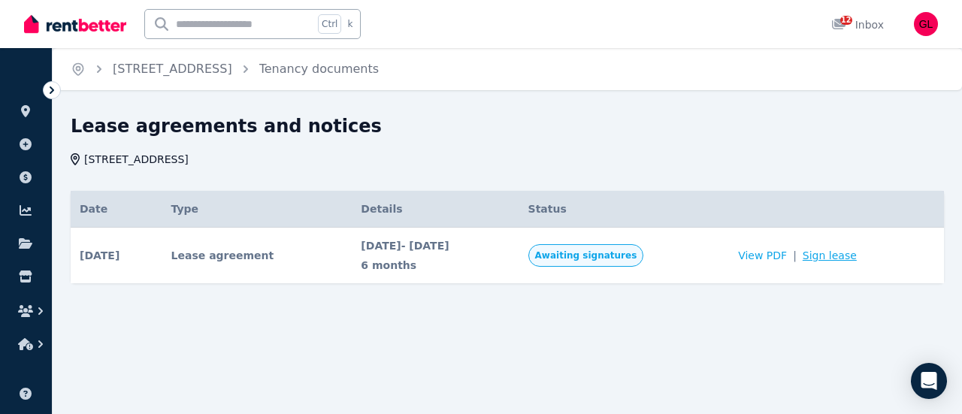
click at [847, 254] on link "Sign lease" at bounding box center [829, 255] width 54 height 15
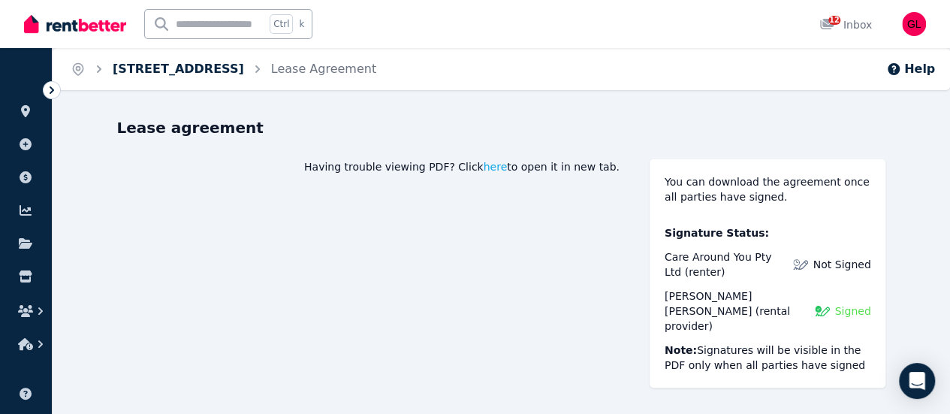
click at [223, 65] on link "[STREET_ADDRESS]" at bounding box center [178, 69] width 131 height 14
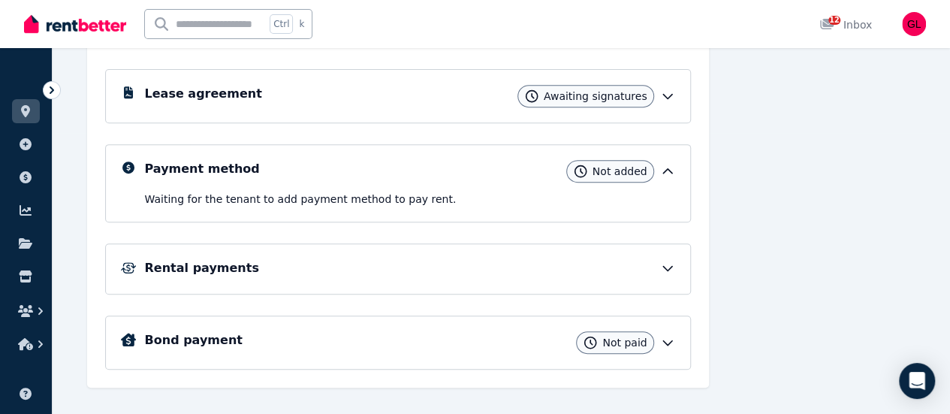
scroll to position [301, 0]
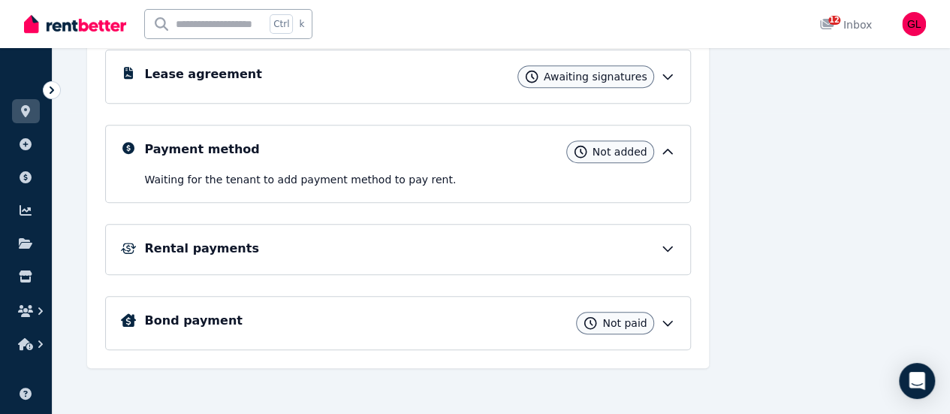
click at [521, 240] on div "Rental payments" at bounding box center [410, 249] width 530 height 18
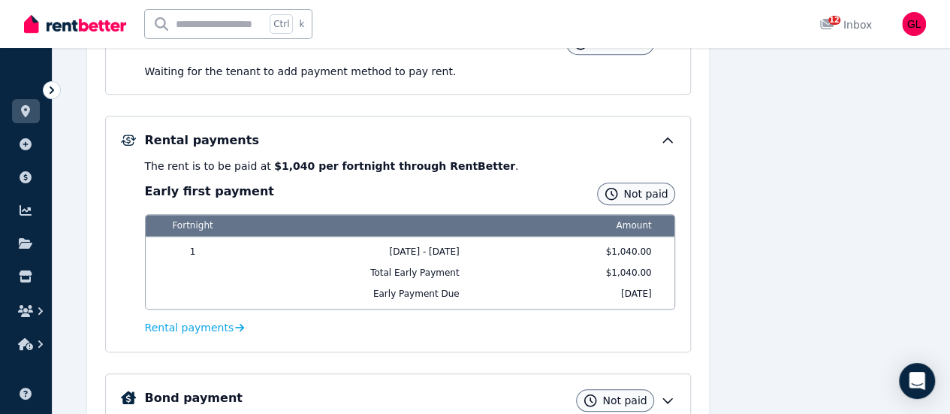
scroll to position [335, 0]
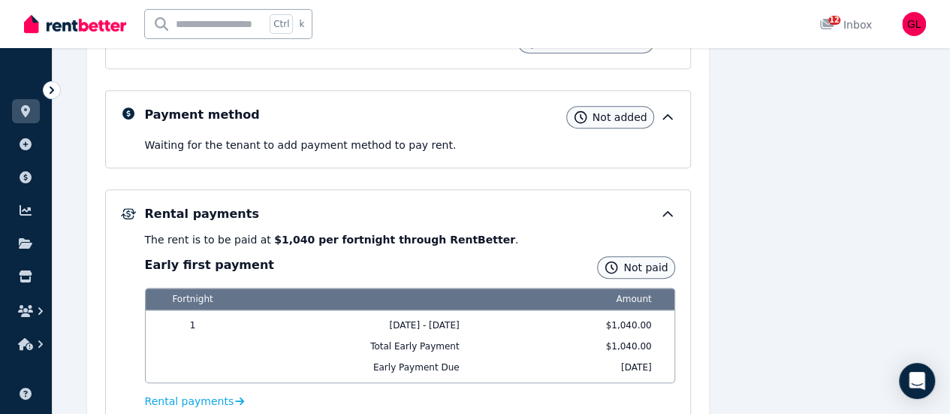
click at [466, 140] on p "Waiting for the tenant to add payment method to pay rent ." at bounding box center [410, 144] width 530 height 15
click at [673, 116] on icon at bounding box center [667, 117] width 15 height 15
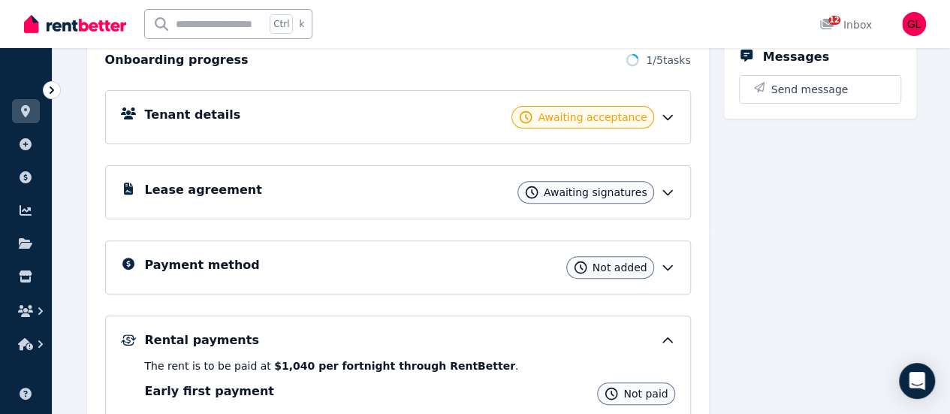
scroll to position [110, 0]
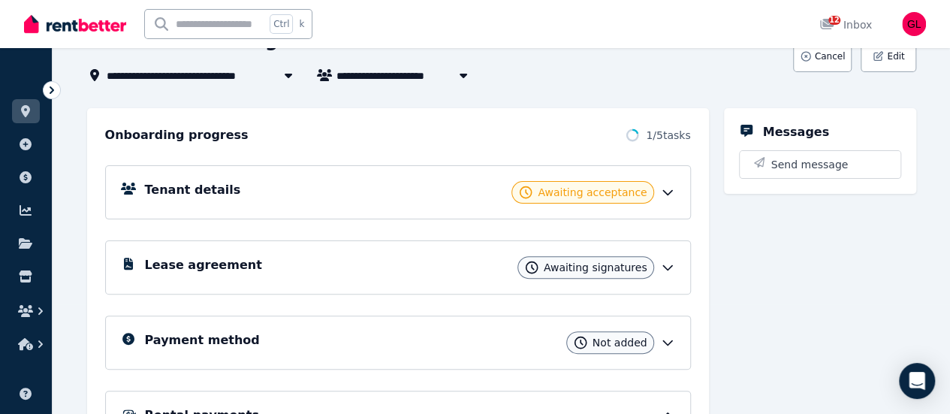
click at [464, 195] on div "Tenant details Awaiting acceptance" at bounding box center [410, 192] width 530 height 23
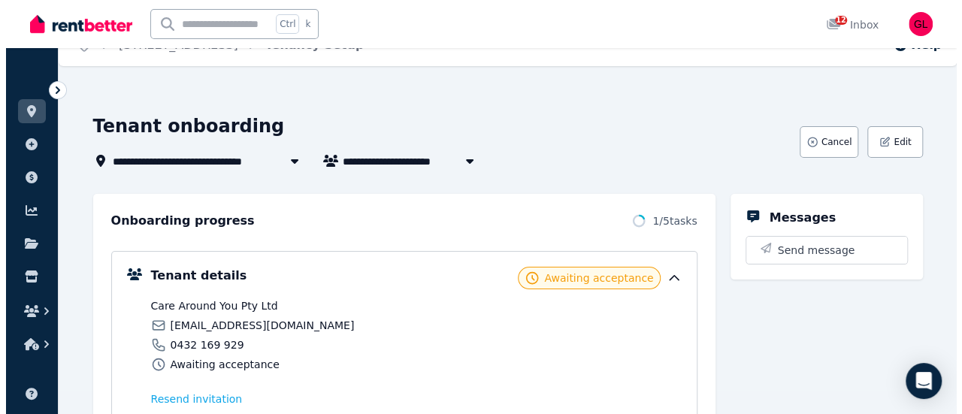
scroll to position [0, 0]
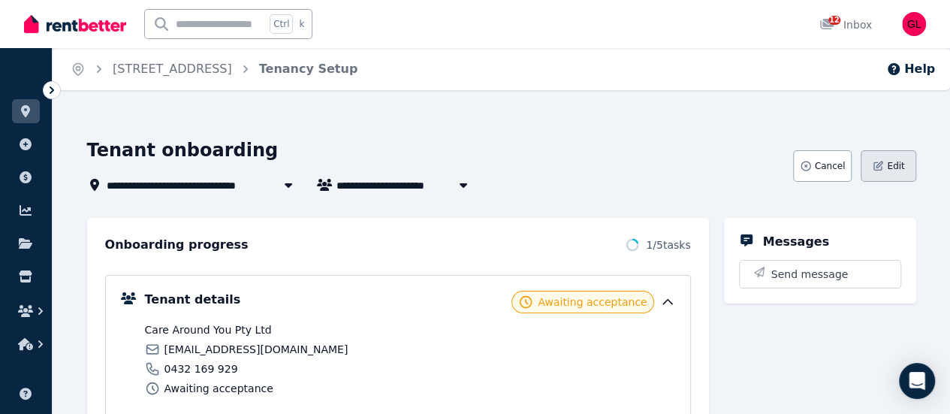
click at [890, 150] on button "Edit" at bounding box center [888, 166] width 55 height 32
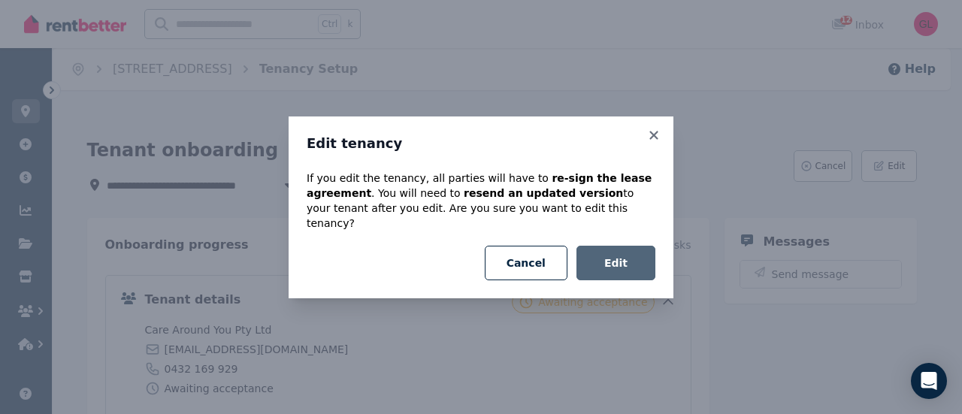
click at [615, 246] on button "Edit" at bounding box center [615, 263] width 79 height 35
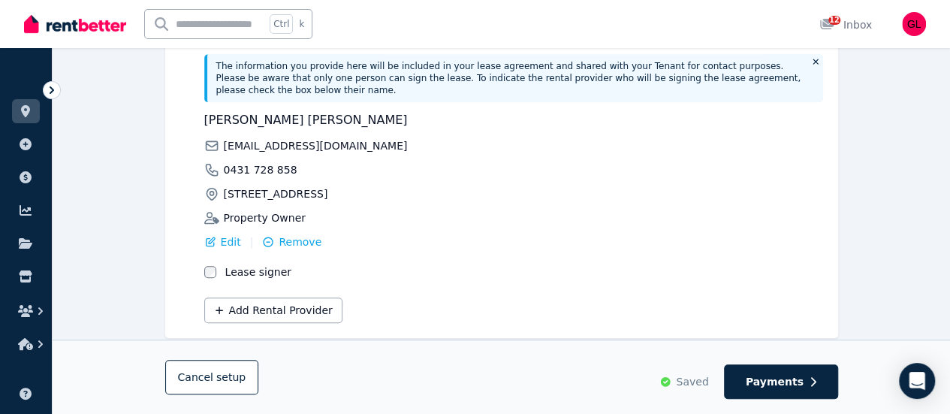
scroll to position [458, 0]
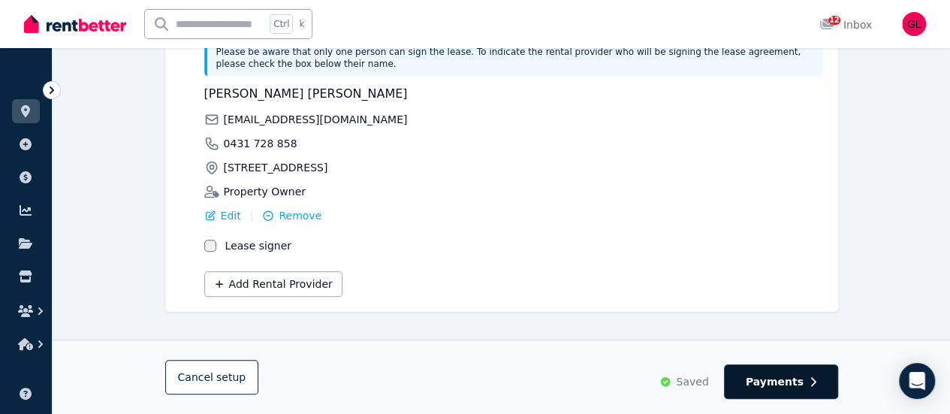
click at [777, 374] on span "Payments" at bounding box center [775, 381] width 58 height 15
select select "**********"
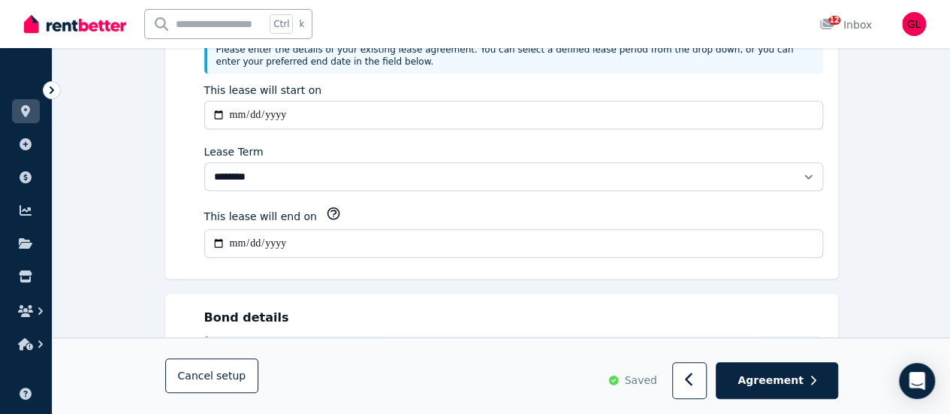
scroll to position [0, 0]
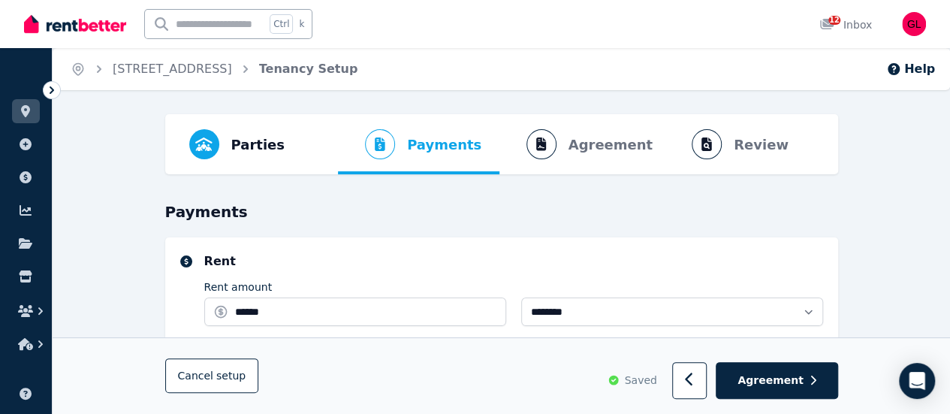
select select "**********"
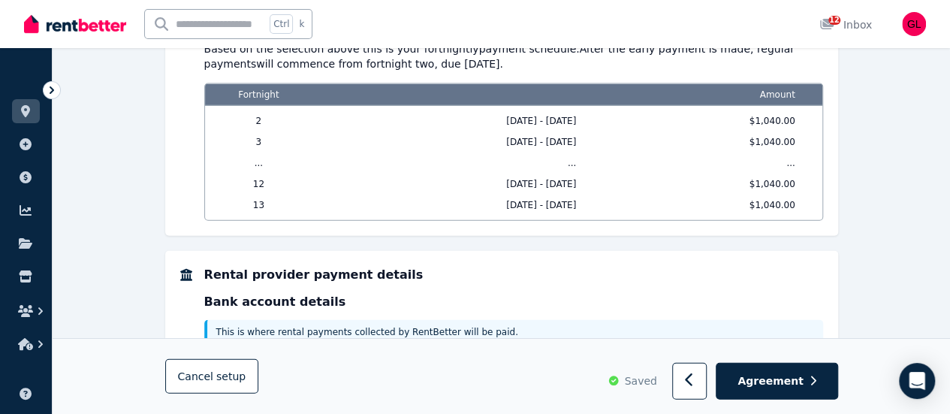
scroll to position [1717, 0]
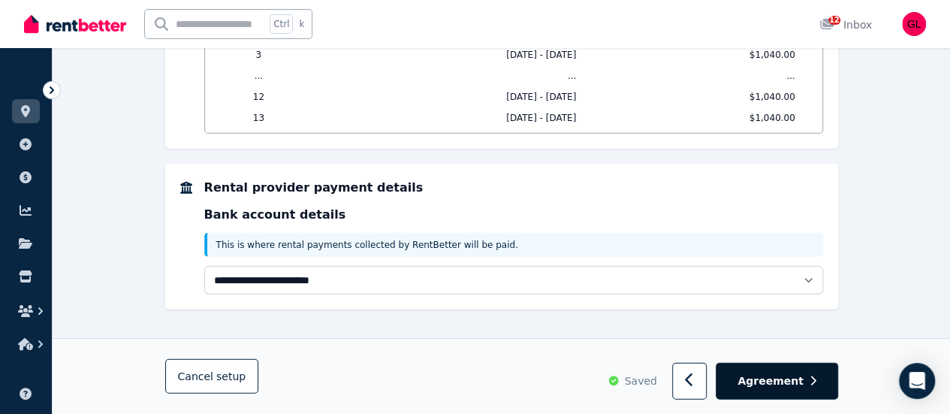
click at [785, 377] on span "Agreement" at bounding box center [771, 380] width 66 height 15
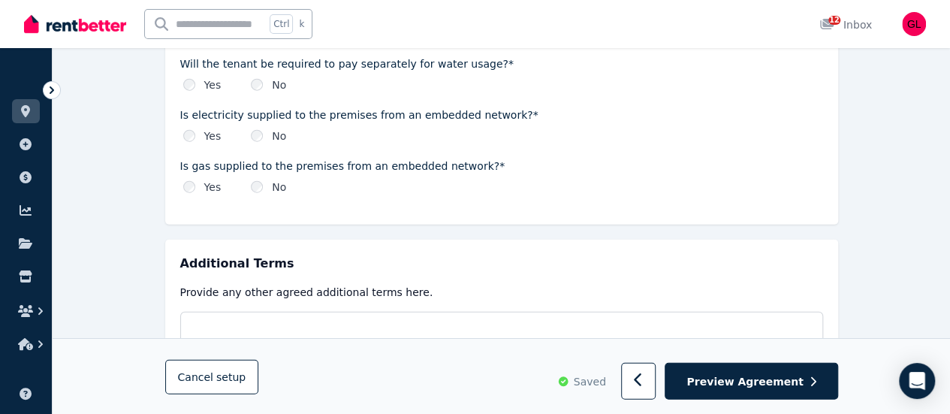
scroll to position [1878, 0]
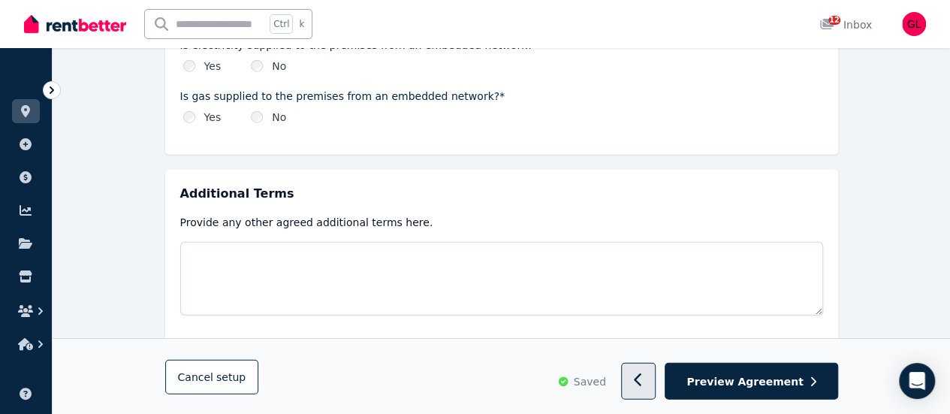
click at [657, 376] on button "button" at bounding box center [638, 381] width 35 height 37
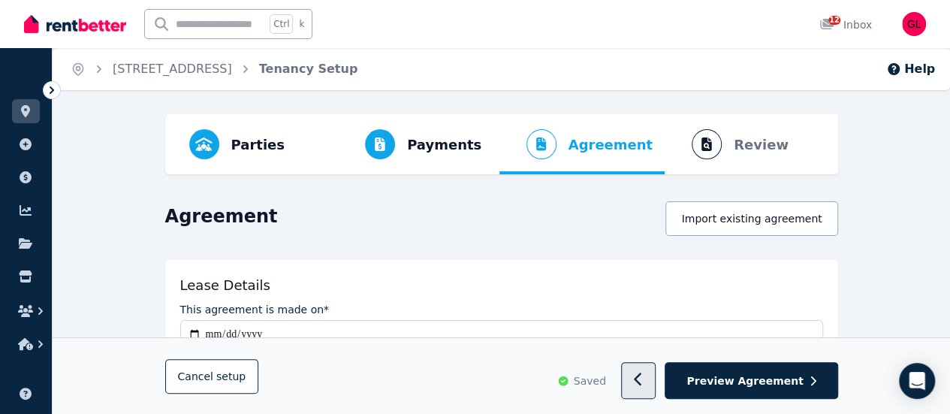
select select "**********"
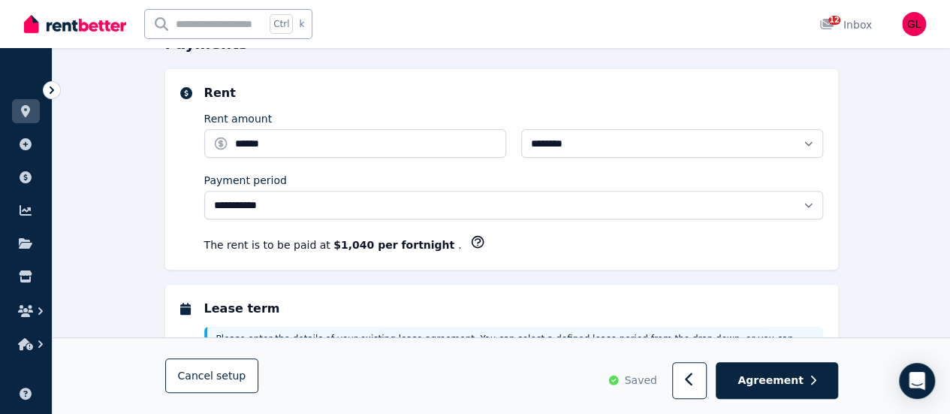
select select "**********"
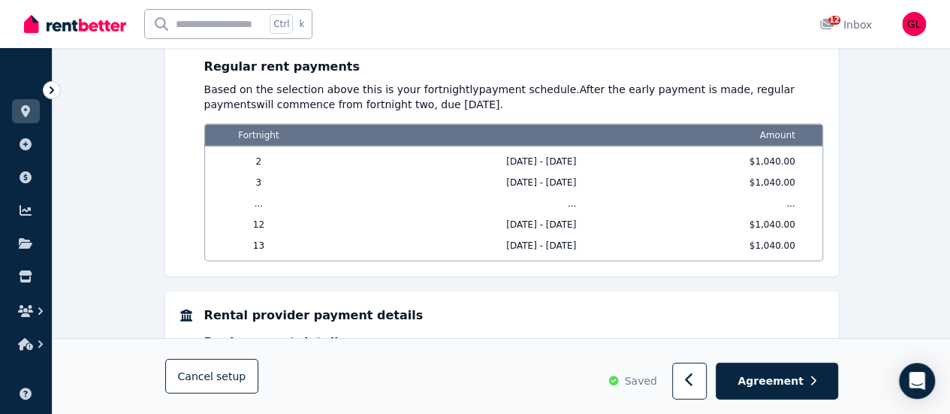
scroll to position [1717, 0]
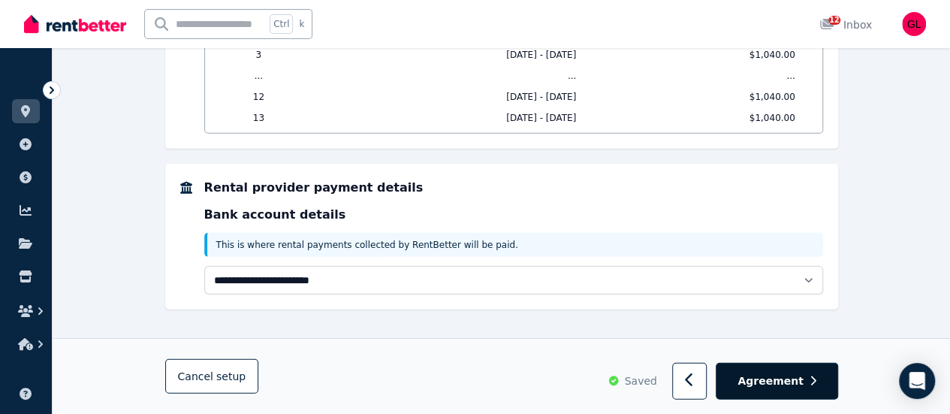
click at [754, 373] on span "Agreement" at bounding box center [771, 380] width 66 height 15
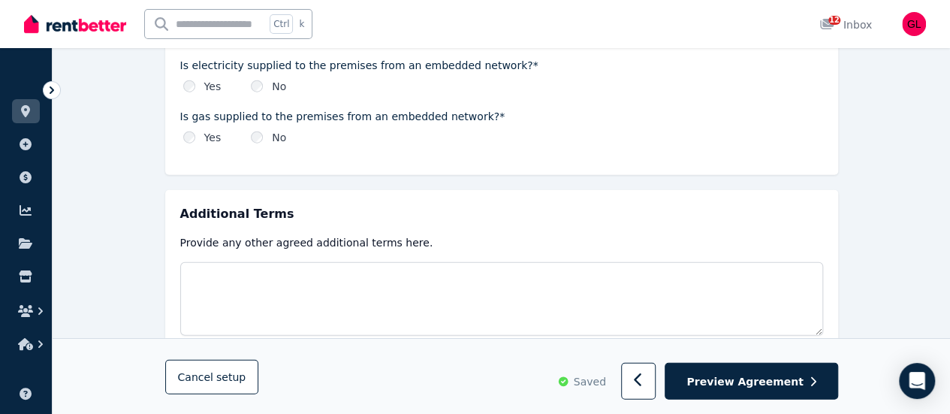
scroll to position [1900, 0]
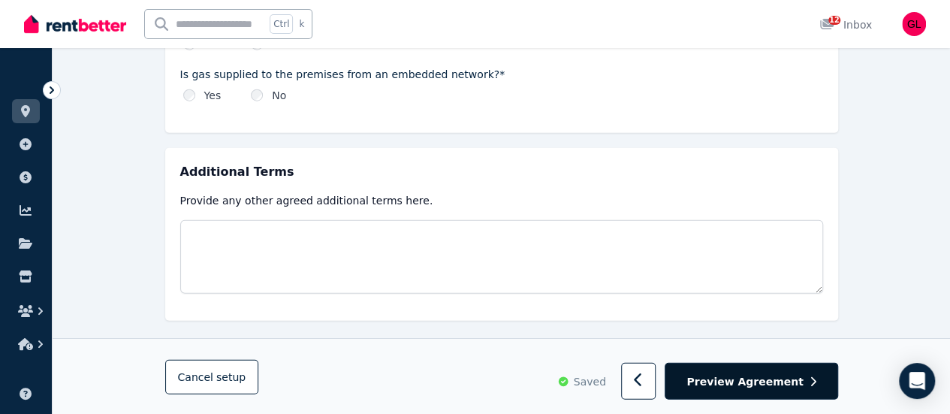
click at [756, 382] on span "Preview Agreement" at bounding box center [745, 380] width 116 height 15
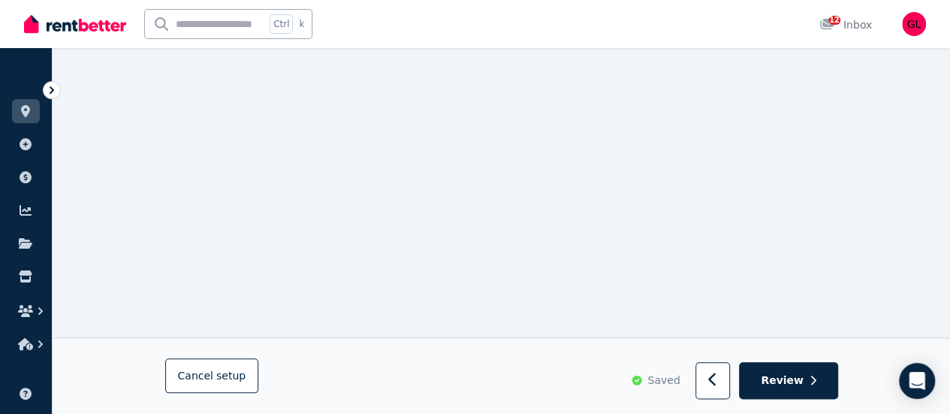
scroll to position [601, 0]
click at [713, 385] on button "button" at bounding box center [713, 381] width 35 height 37
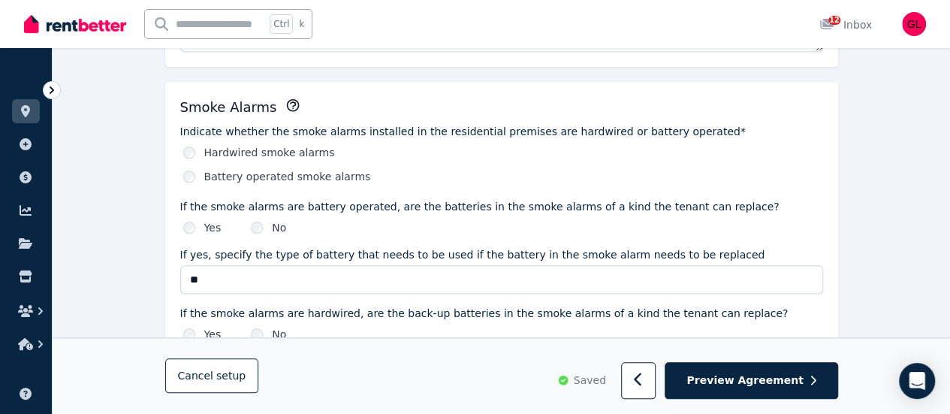
scroll to position [0, 0]
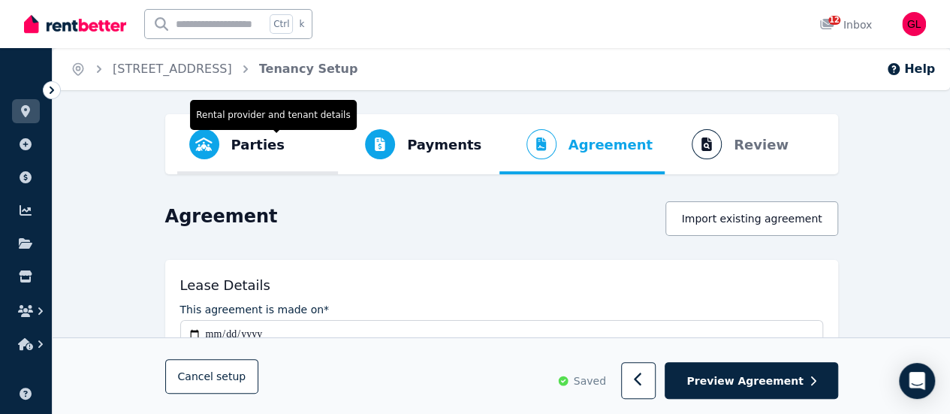
click at [250, 148] on span "Parties" at bounding box center [257, 144] width 53 height 21
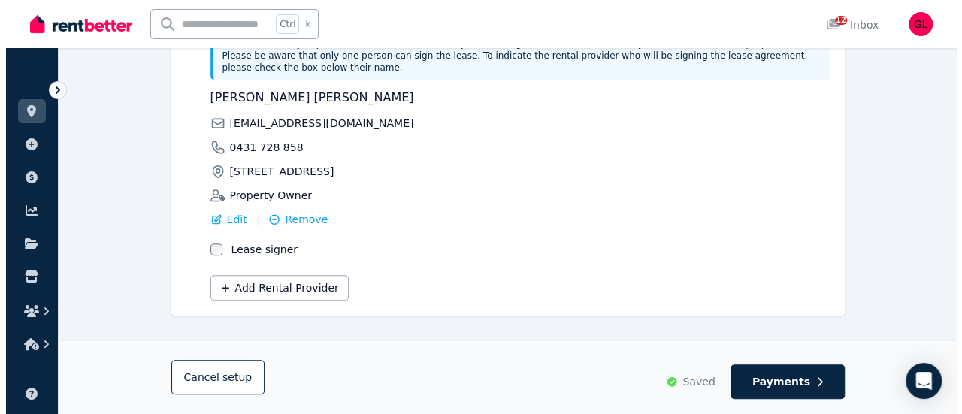
scroll to position [458, 0]
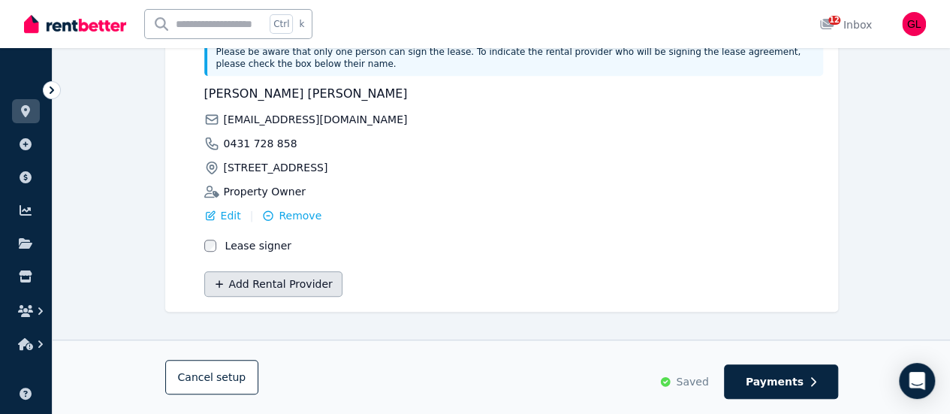
click at [288, 276] on button "Add Rental Provider" at bounding box center [273, 284] width 138 height 26
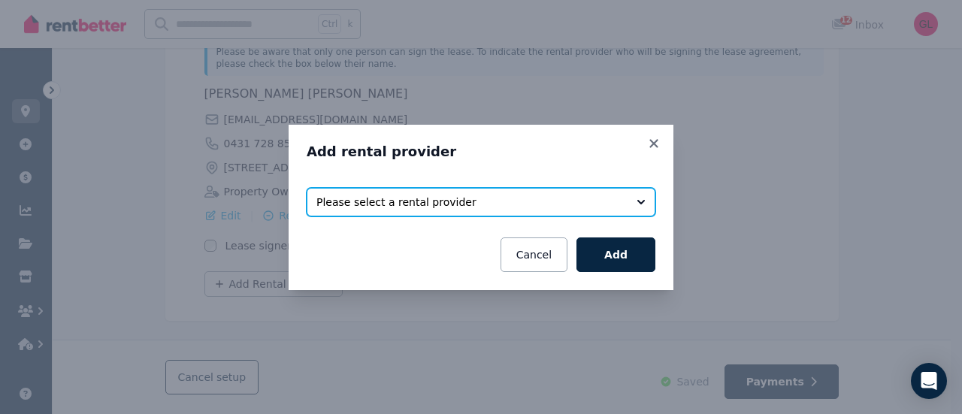
click at [464, 203] on span "Please select a rental provider" at bounding box center [470, 202] width 308 height 15
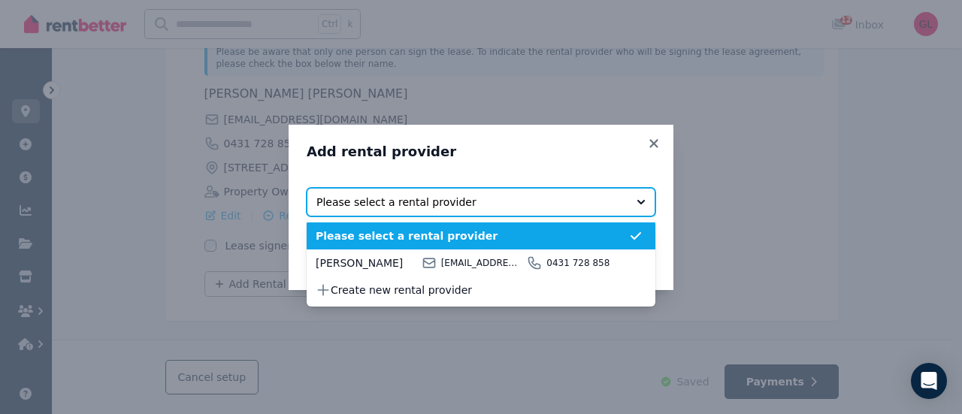
click at [464, 203] on span "Please select a rental provider" at bounding box center [470, 202] width 308 height 15
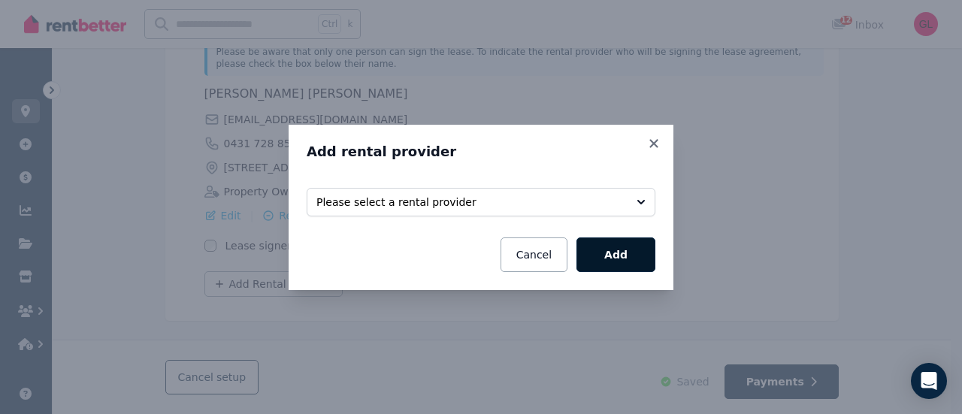
click at [616, 258] on button "Add" at bounding box center [615, 254] width 79 height 35
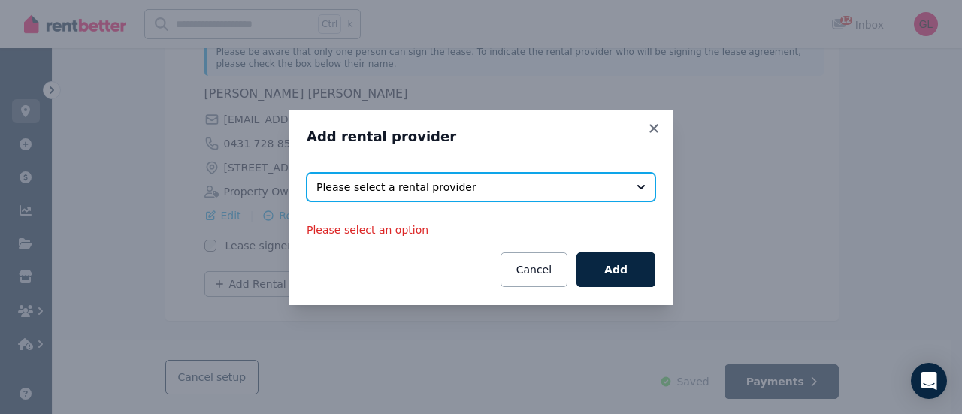
click at [503, 187] on span "Please select a rental provider" at bounding box center [470, 187] width 308 height 15
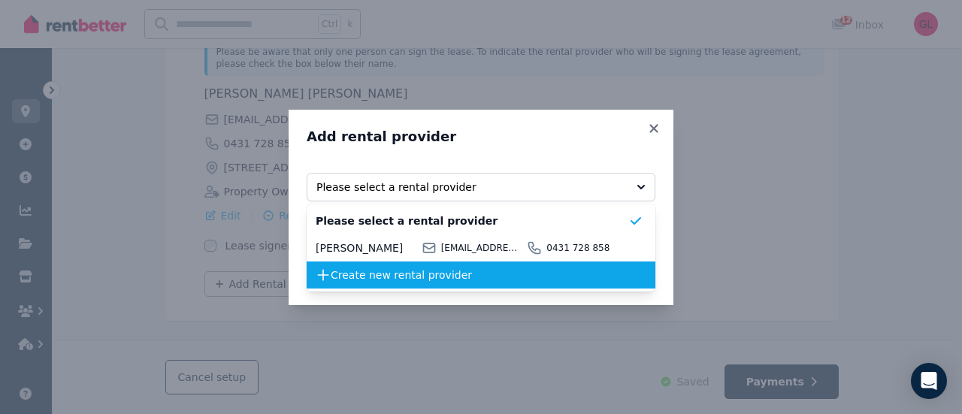
click at [392, 270] on span "Create new rental provider" at bounding box center [480, 274] width 298 height 15
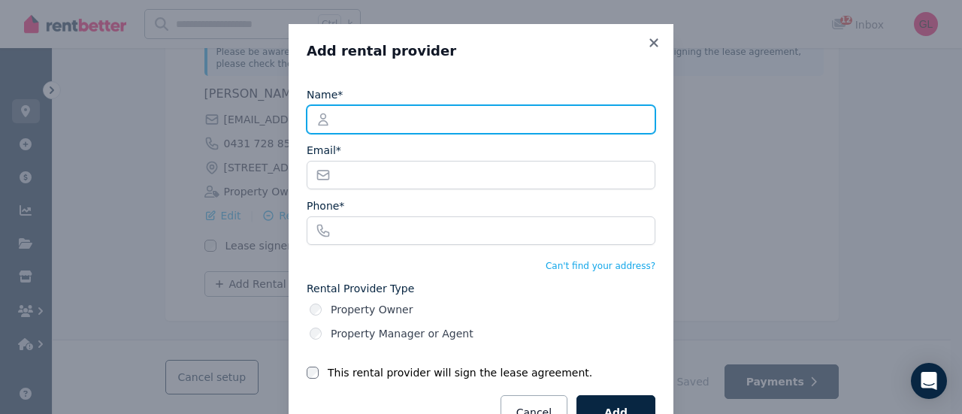
click at [390, 116] on input "Name*" at bounding box center [481, 119] width 349 height 29
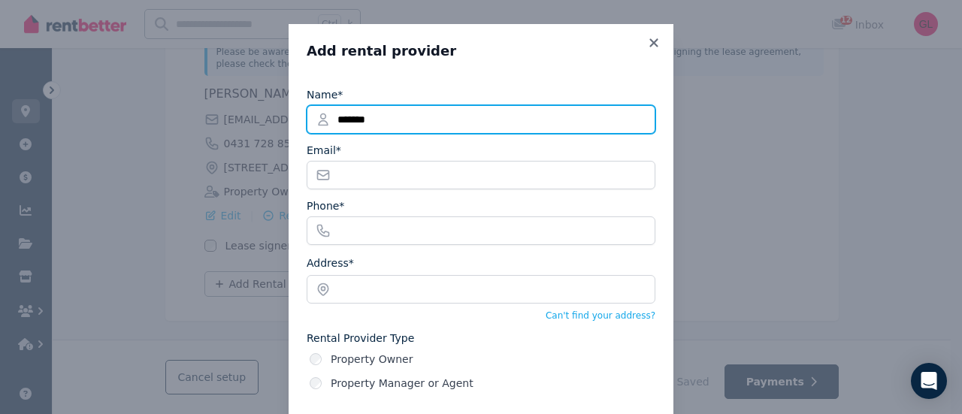
type input "*******"
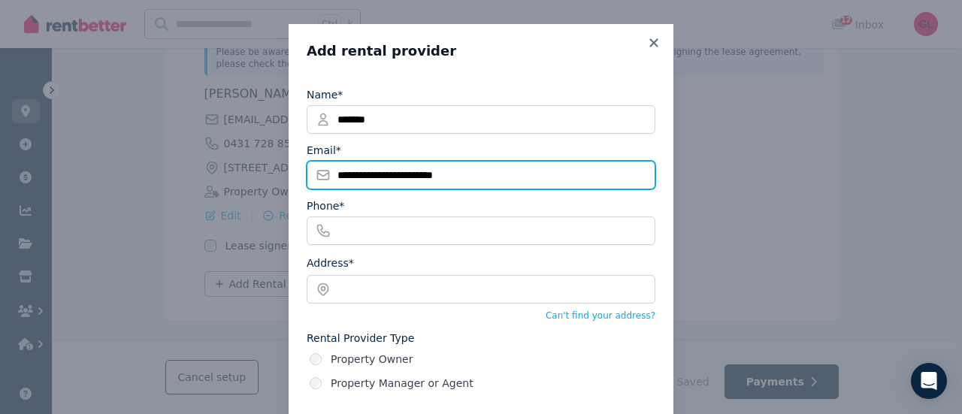
type input "**********"
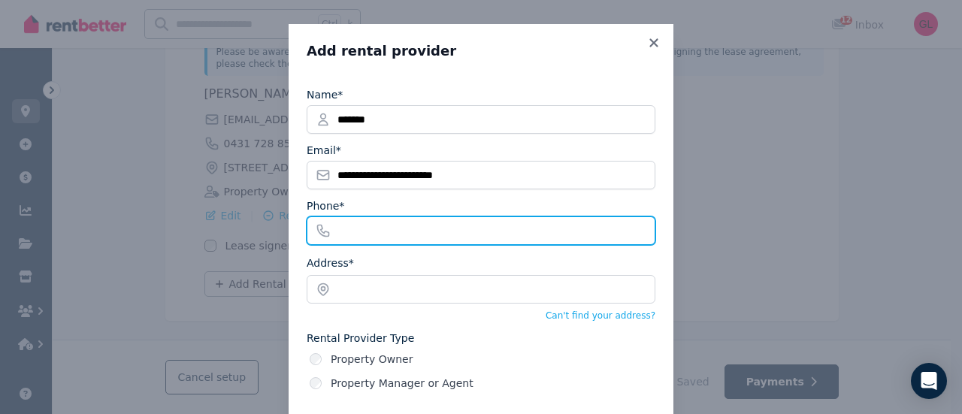
click at [443, 229] on input "Phone*" at bounding box center [481, 230] width 349 height 29
type input "**********"
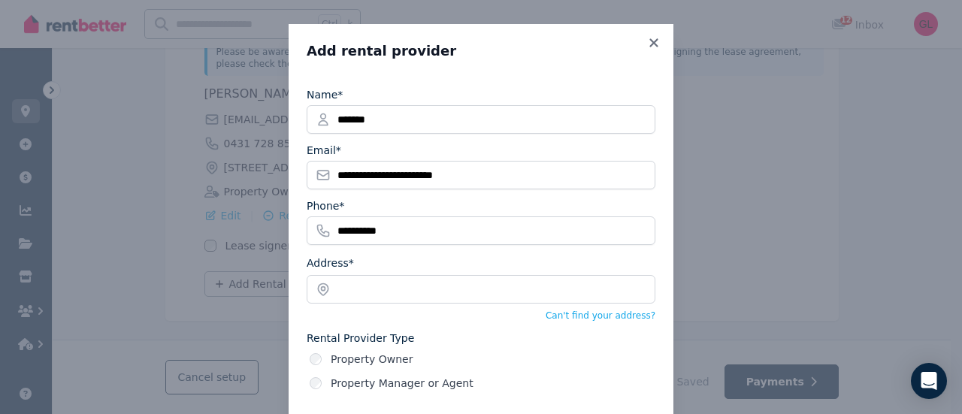
click at [434, 202] on div "Phone*" at bounding box center [481, 205] width 349 height 15
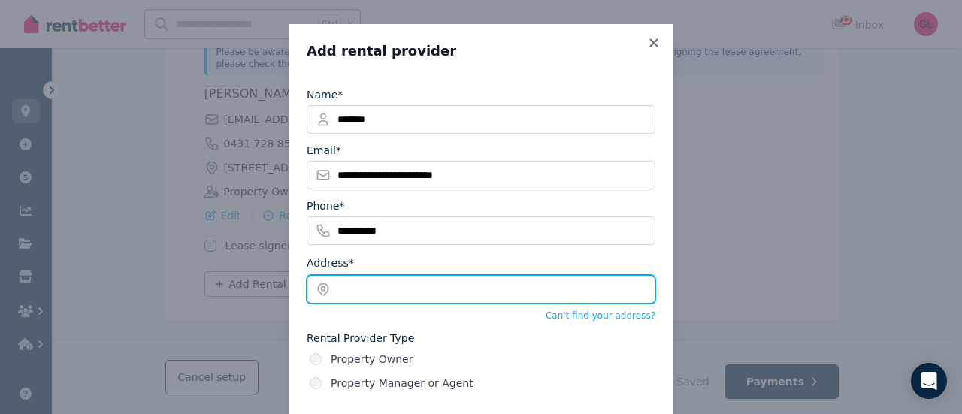
click at [437, 295] on input "text" at bounding box center [481, 289] width 349 height 29
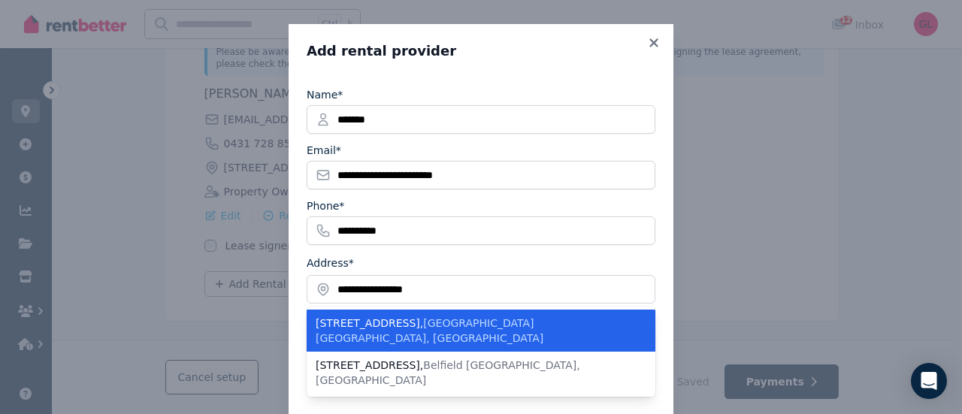
click at [428, 317] on span "[GEOGRAPHIC_DATA] [GEOGRAPHIC_DATA], [GEOGRAPHIC_DATA]" at bounding box center [430, 330] width 228 height 27
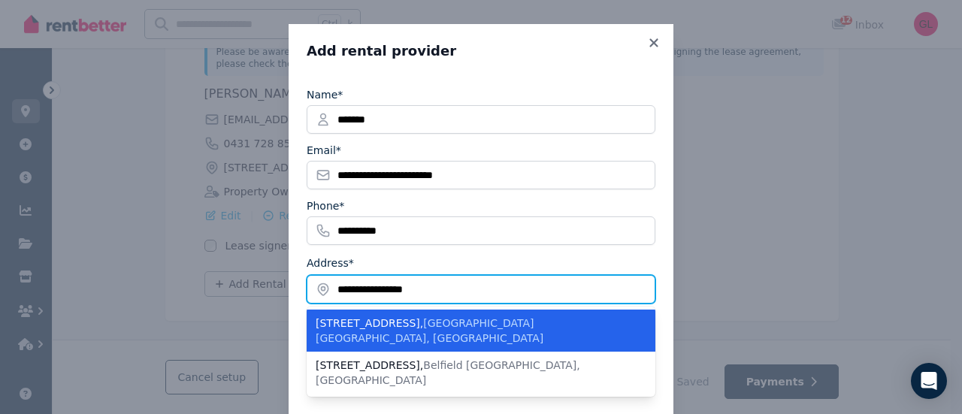
type input "**********"
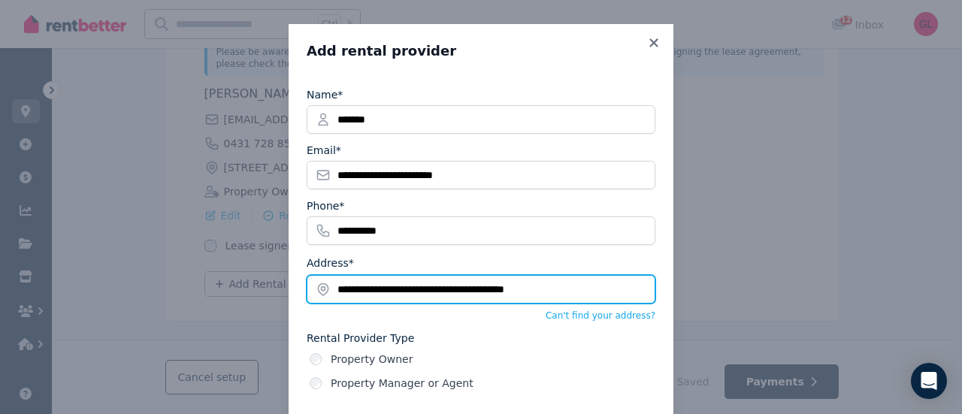
scroll to position [104, 0]
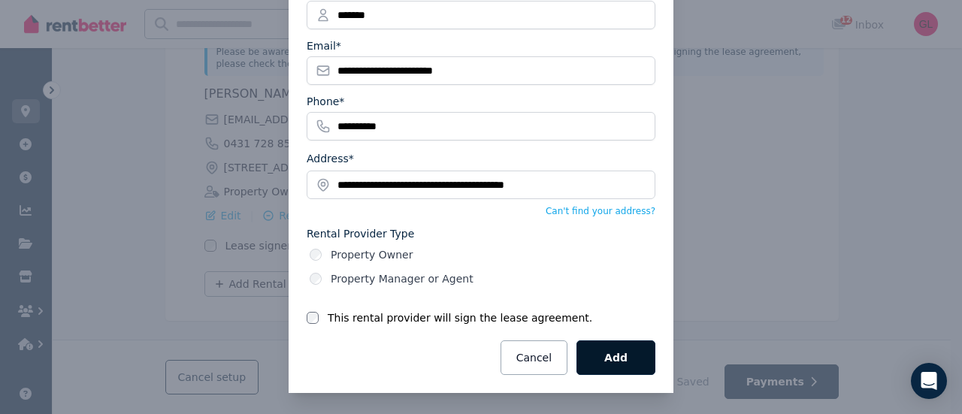
click at [606, 346] on button "Add" at bounding box center [615, 357] width 79 height 35
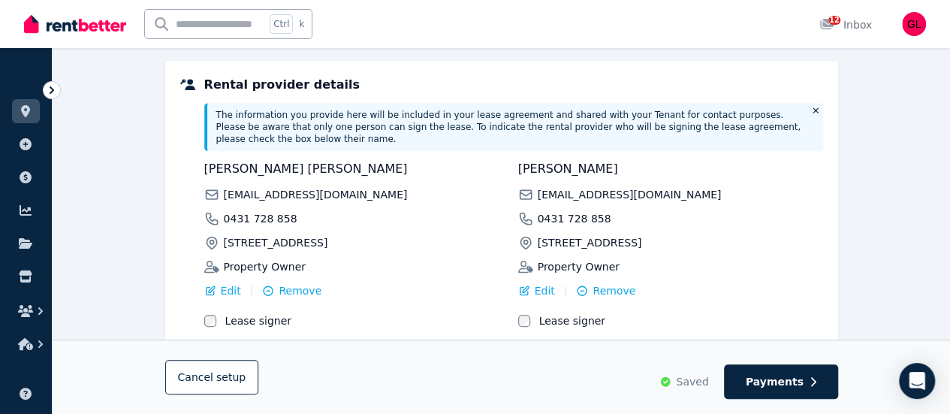
scroll to position [458, 0]
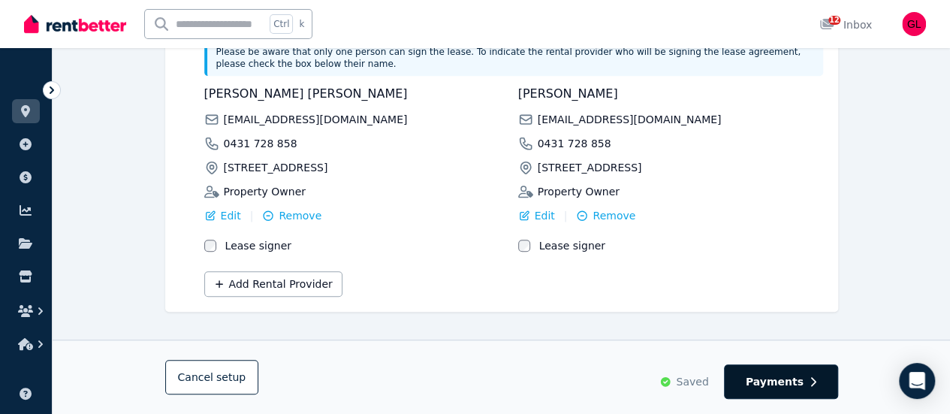
click at [772, 379] on span "Payments" at bounding box center [775, 381] width 58 height 15
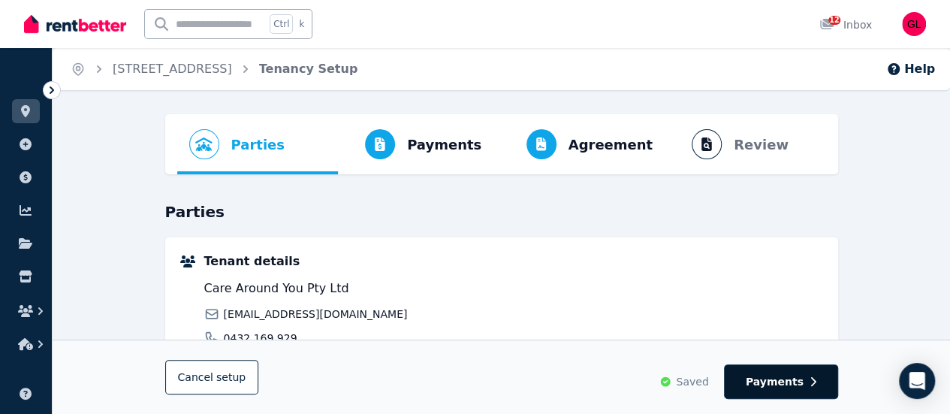
select select "**********"
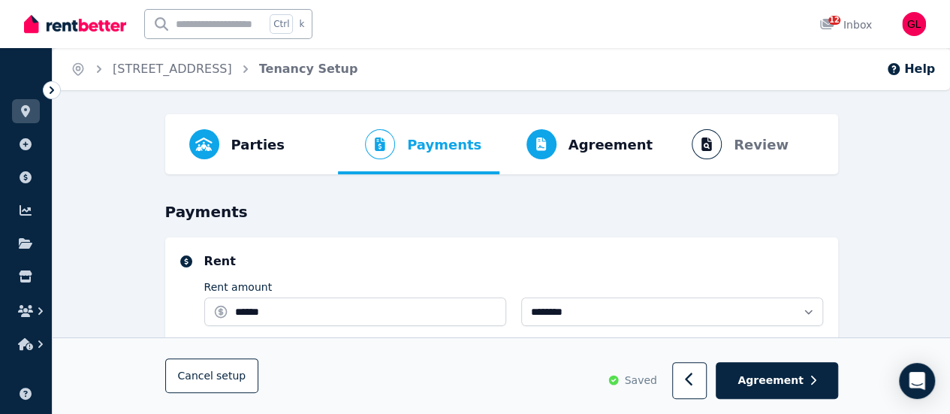
select select "**********"
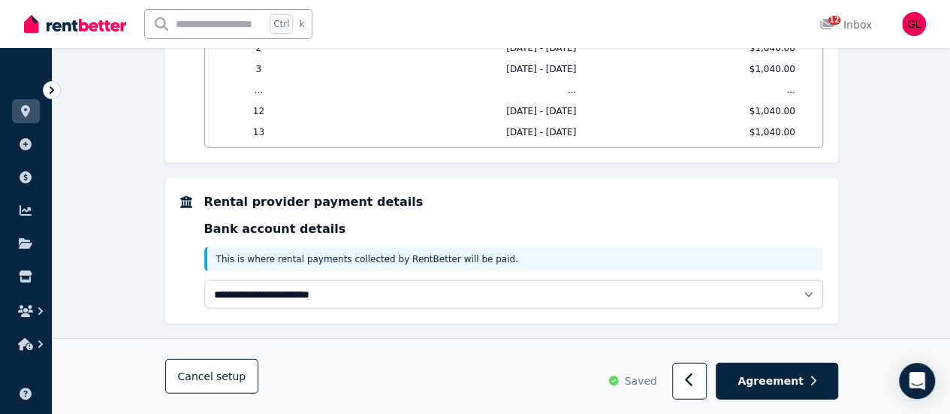
scroll to position [1717, 0]
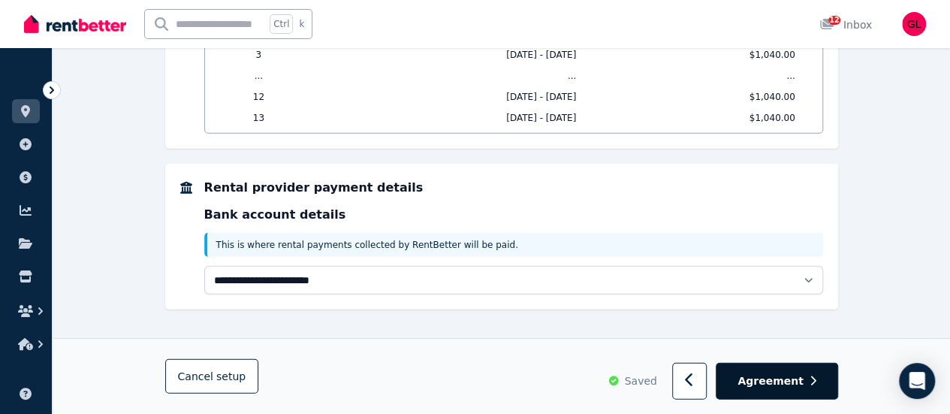
click at [772, 371] on button "Agreement" at bounding box center [777, 381] width 122 height 37
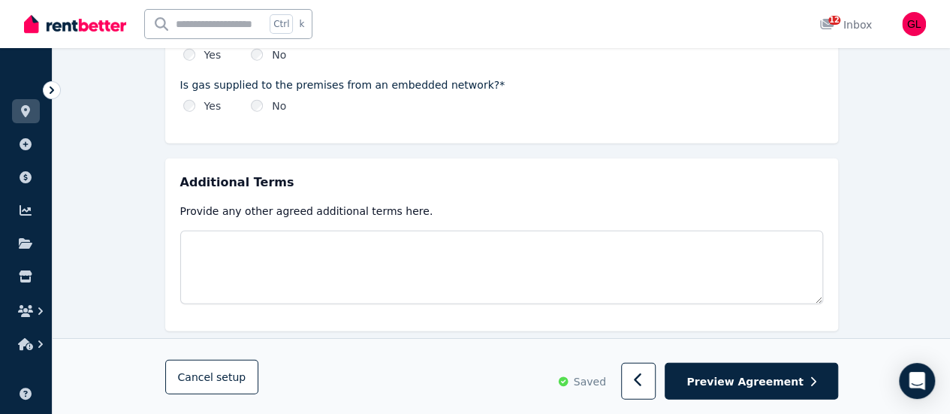
scroll to position [1900, 0]
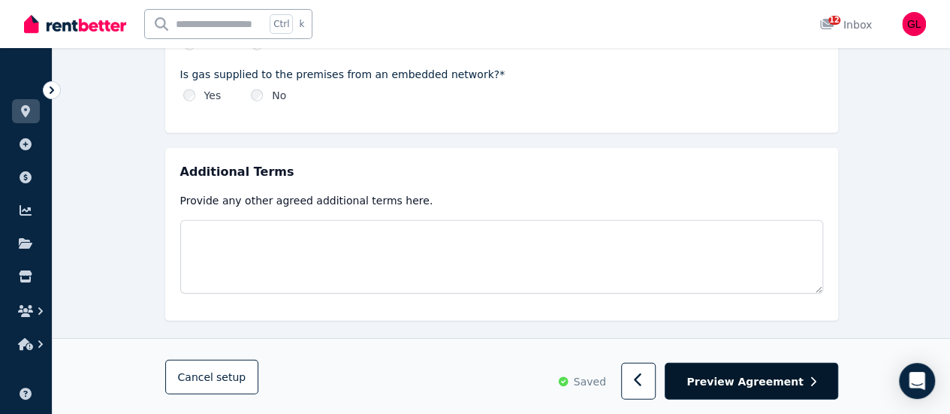
click at [773, 382] on span "Preview Agreement" at bounding box center [745, 380] width 116 height 15
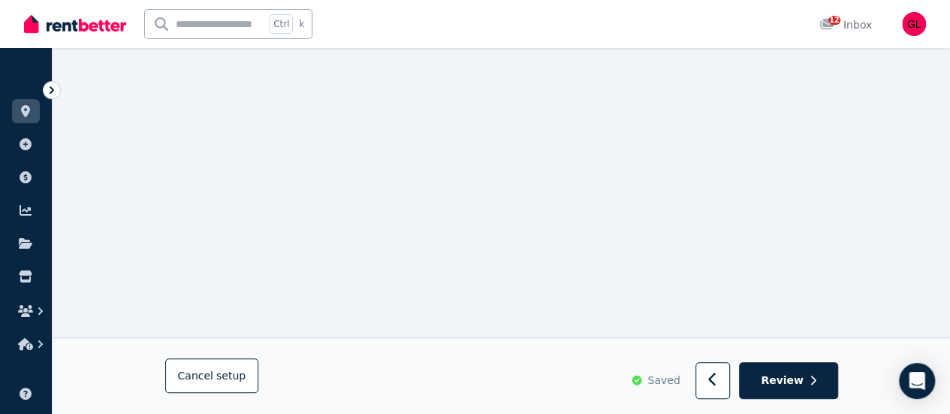
scroll to position [613, 0]
click at [782, 377] on span "Review" at bounding box center [782, 380] width 43 height 15
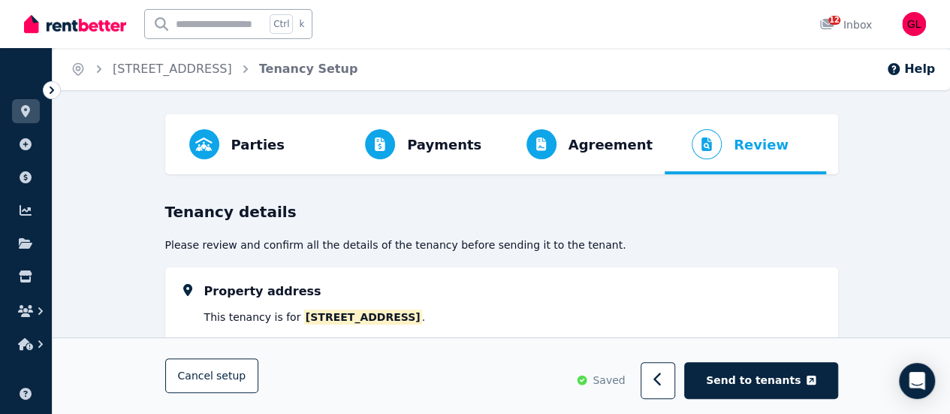
click at [782, 377] on span "Send to tenants" at bounding box center [753, 380] width 95 height 15
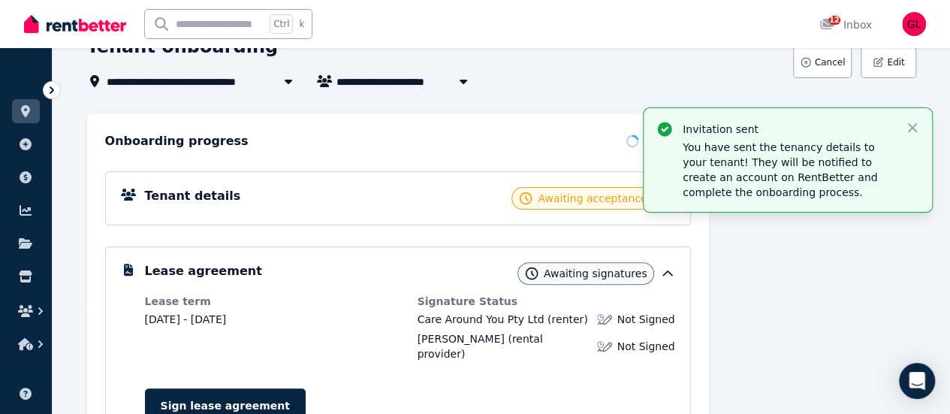
scroll to position [225, 0]
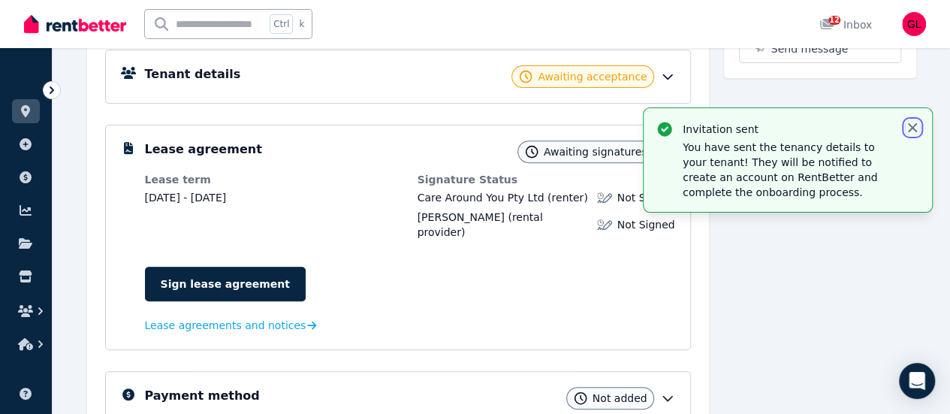
click at [911, 127] on icon "button" at bounding box center [912, 127] width 15 height 15
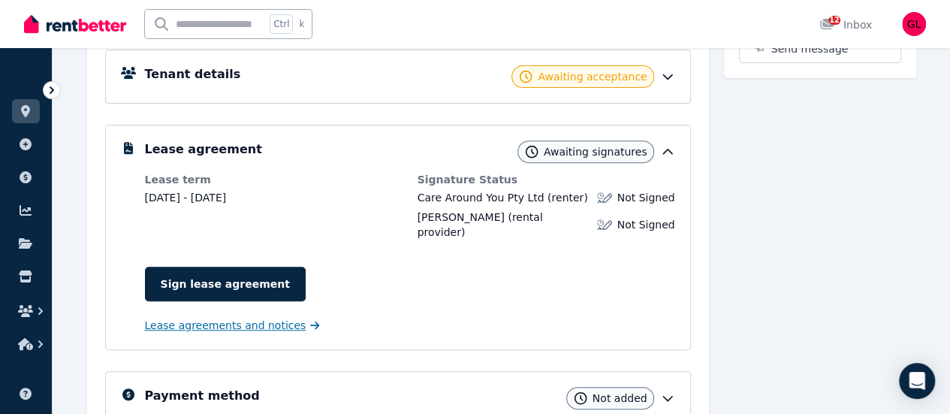
click at [282, 318] on span "Lease agreements and notices" at bounding box center [226, 325] width 162 height 15
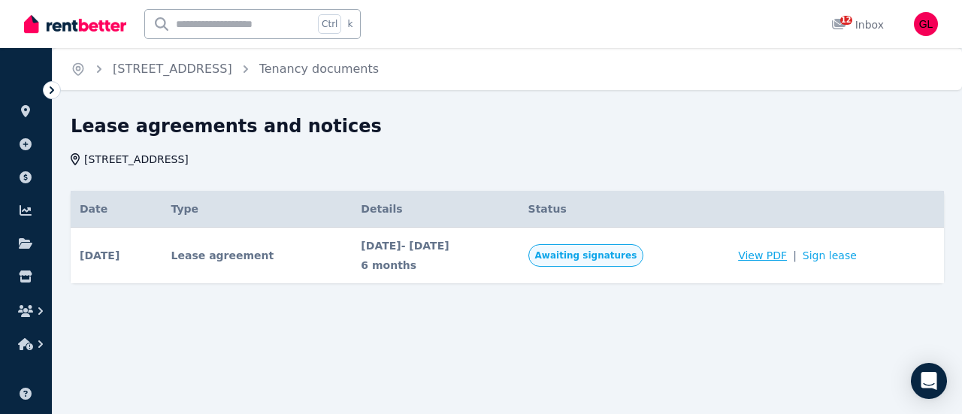
click at [778, 258] on span "View PDF" at bounding box center [762, 255] width 49 height 15
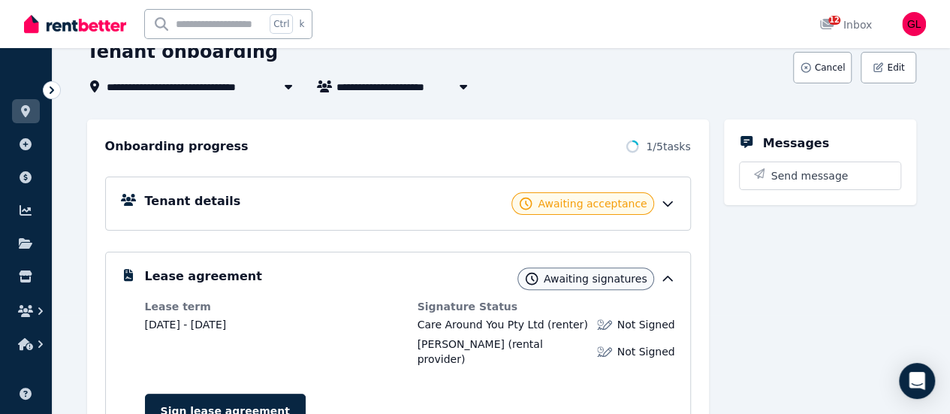
scroll to position [150, 0]
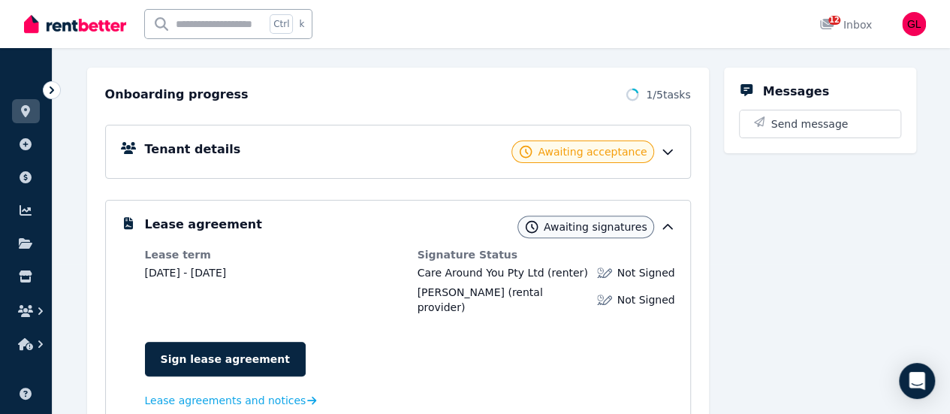
click at [484, 289] on div "[PERSON_NAME] (rental provider)" at bounding box center [503, 300] width 171 height 30
click at [643, 292] on span "Not Signed" at bounding box center [646, 299] width 58 height 15
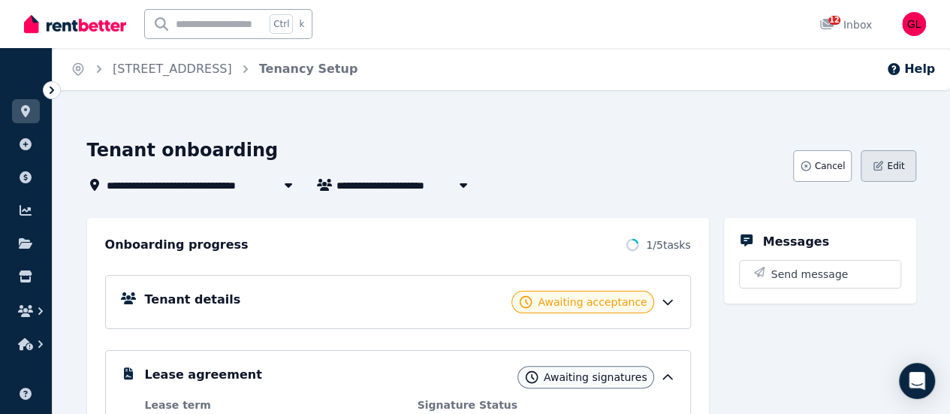
click at [876, 171] on icon "button" at bounding box center [878, 166] width 12 height 12
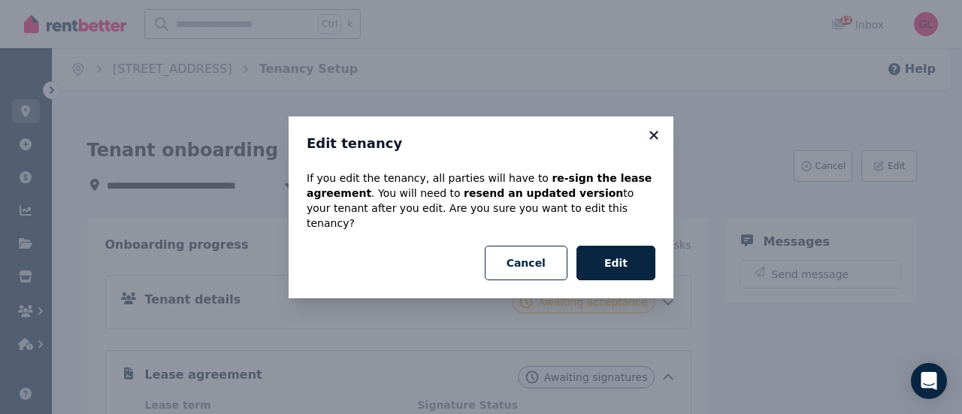
click at [655, 139] on icon at bounding box center [653, 135] width 8 height 8
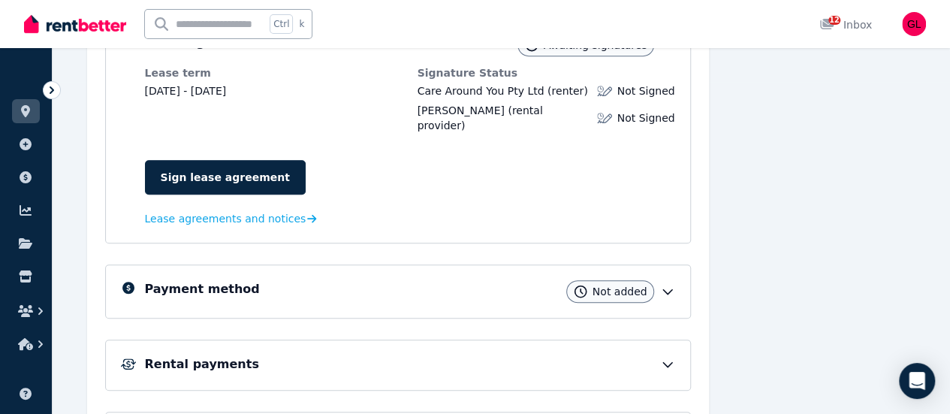
scroll to position [282, 0]
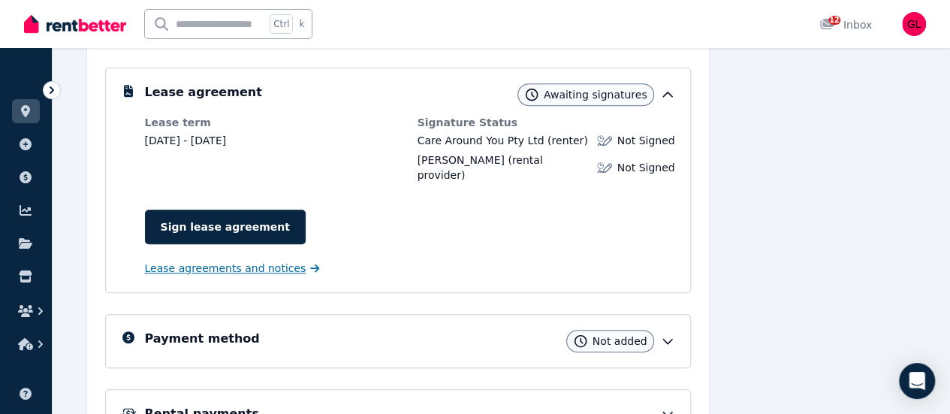
click at [249, 261] on span "Lease agreements and notices" at bounding box center [226, 268] width 162 height 15
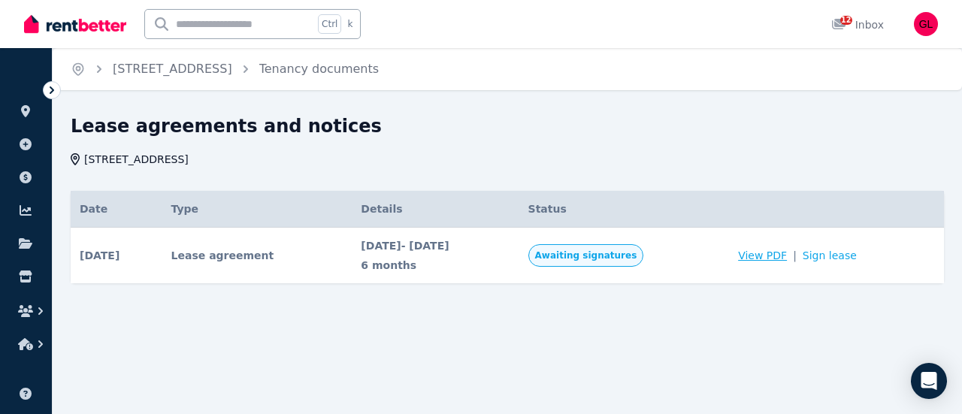
click at [768, 256] on span "View PDF" at bounding box center [762, 255] width 49 height 15
click at [232, 68] on link "[STREET_ADDRESS]" at bounding box center [172, 69] width 119 height 14
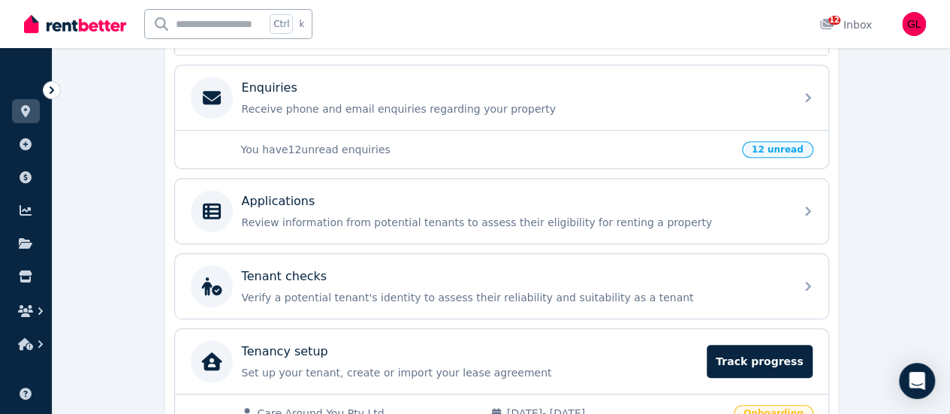
scroll to position [548, 0]
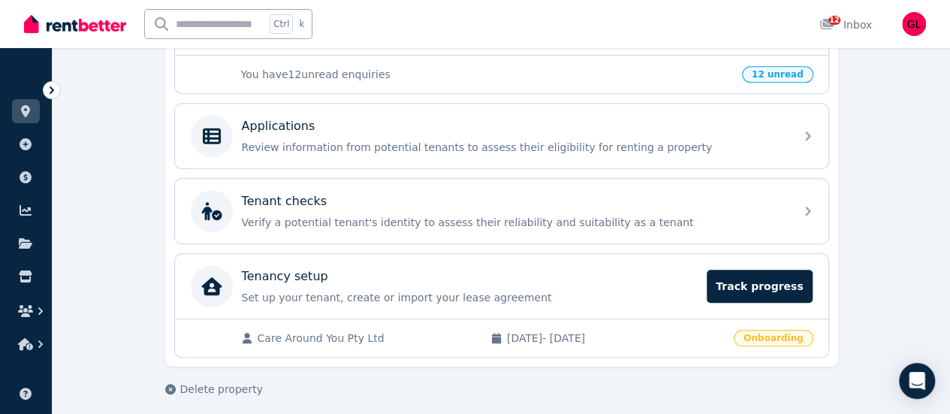
click at [554, 333] on span "[DATE] - [DATE]" at bounding box center [616, 338] width 218 height 15
click at [747, 342] on div "Care Around You Pty Ltd [DATE] - [DATE] Onboarding" at bounding box center [502, 338] width 654 height 38
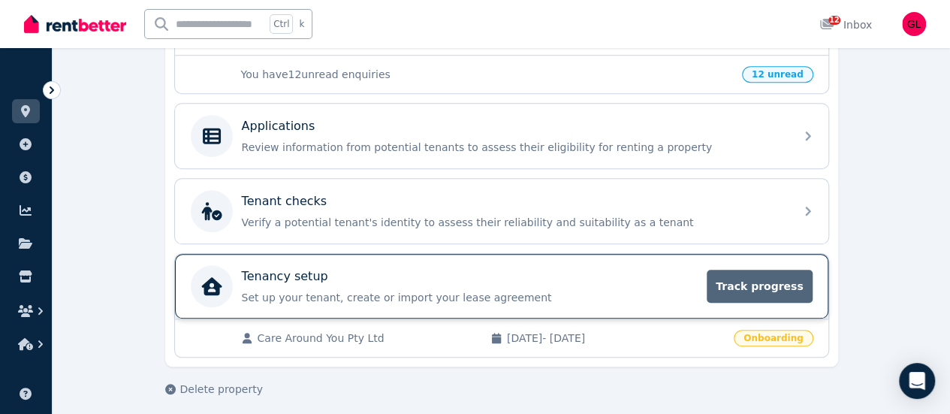
click at [784, 279] on span "Track progress" at bounding box center [759, 286] width 105 height 33
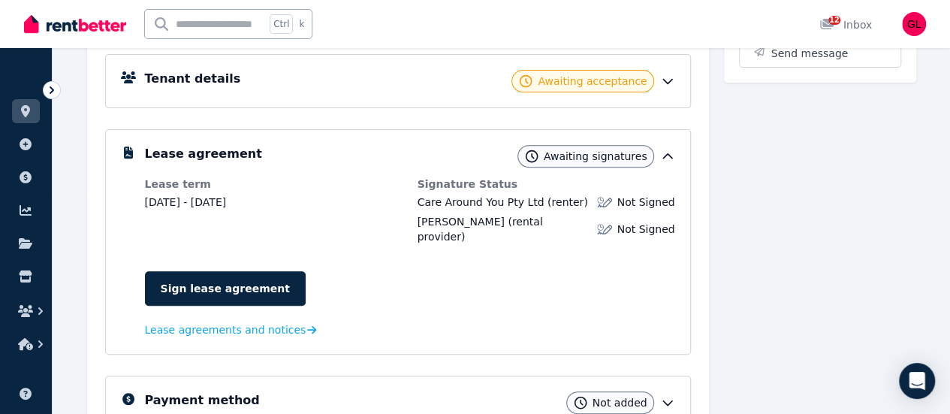
scroll to position [225, 0]
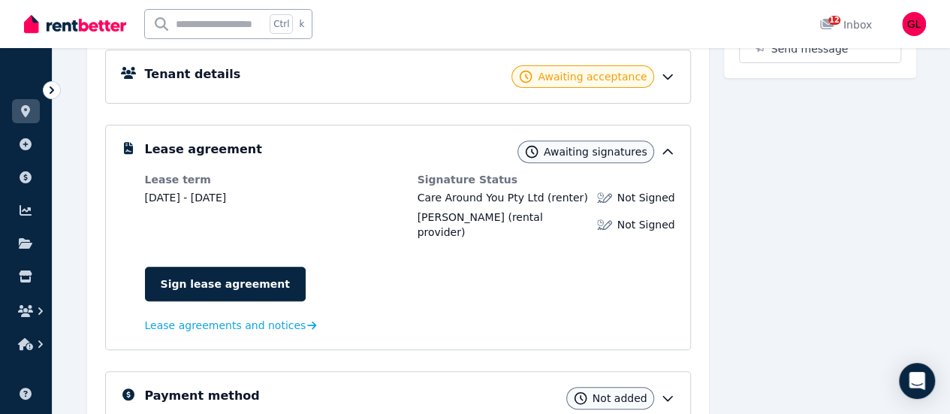
click at [518, 210] on div "[PERSON_NAME] (rental provider)" at bounding box center [503, 225] width 171 height 30
click at [607, 153] on span "Awaiting signatures" at bounding box center [596, 151] width 104 height 15
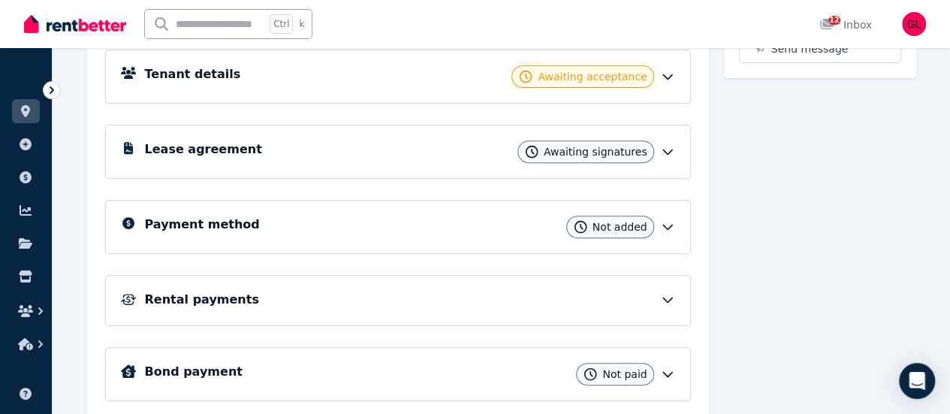
click at [607, 153] on span "Awaiting signatures" at bounding box center [596, 151] width 104 height 15
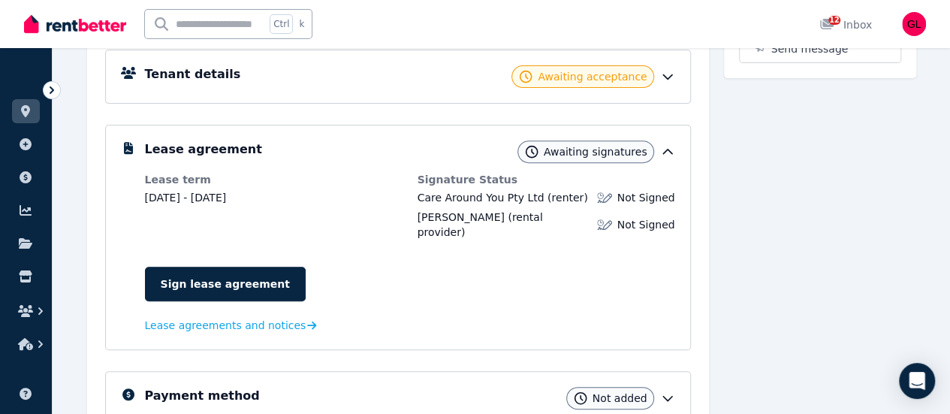
click at [649, 219] on span "Not Signed" at bounding box center [646, 224] width 58 height 15
click at [225, 201] on dd "[DATE] - [DATE]" at bounding box center [274, 197] width 258 height 15
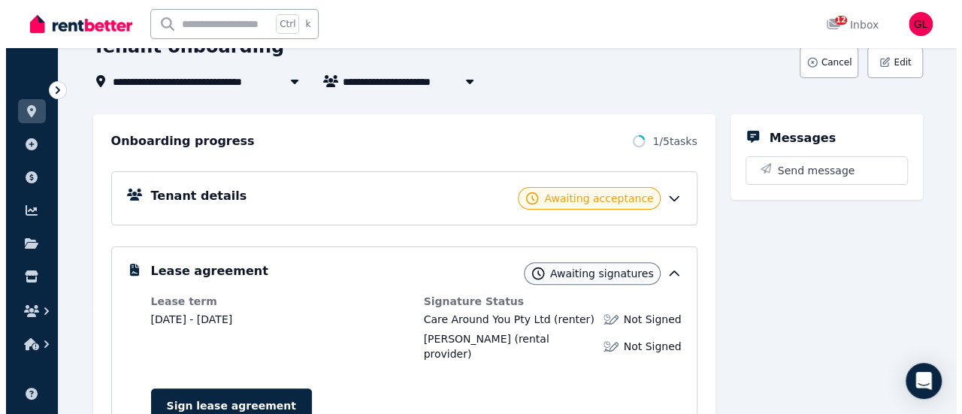
scroll to position [75, 0]
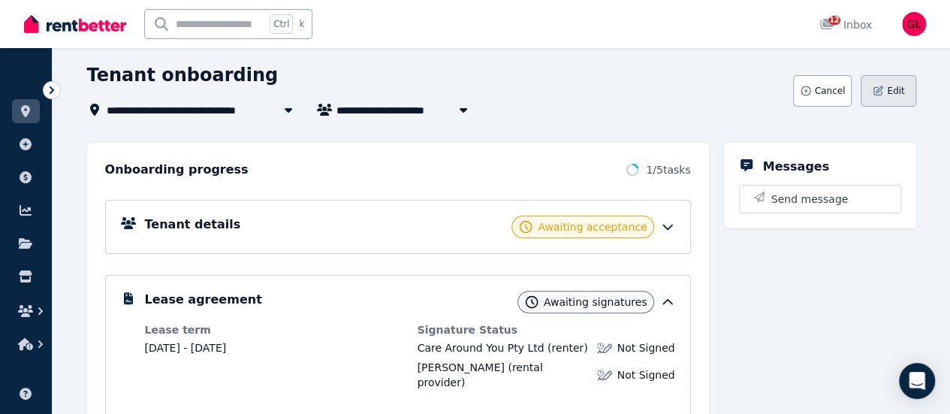
click at [883, 99] on button "Edit" at bounding box center [888, 91] width 55 height 32
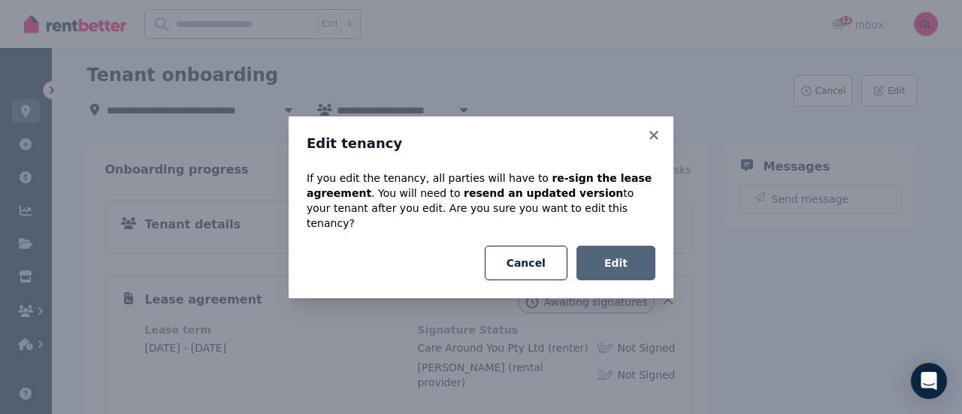
click at [633, 258] on button "Edit" at bounding box center [615, 263] width 79 height 35
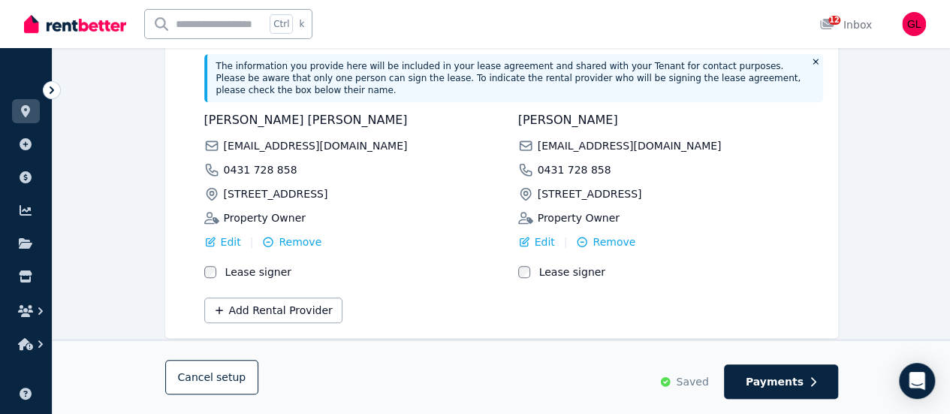
scroll to position [451, 0]
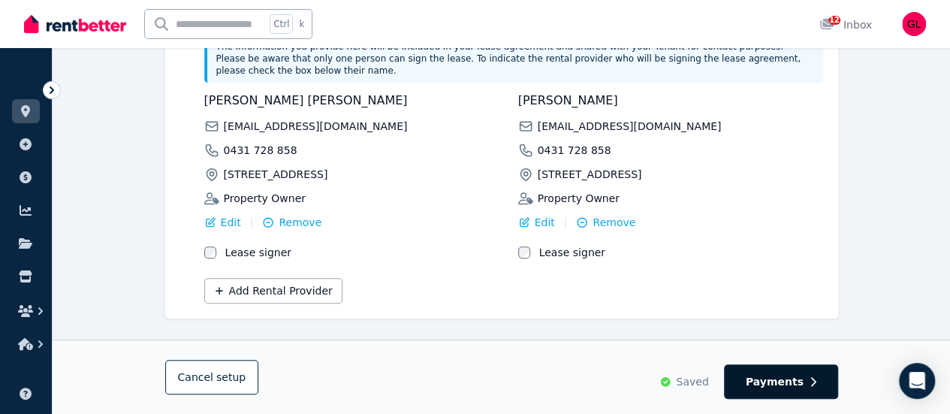
click at [789, 390] on button "Payments" at bounding box center [781, 381] width 114 height 35
select select "**********"
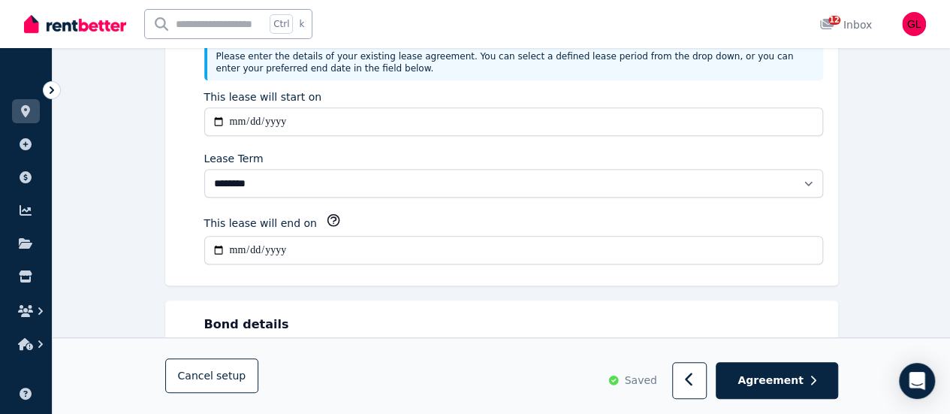
scroll to position [0, 0]
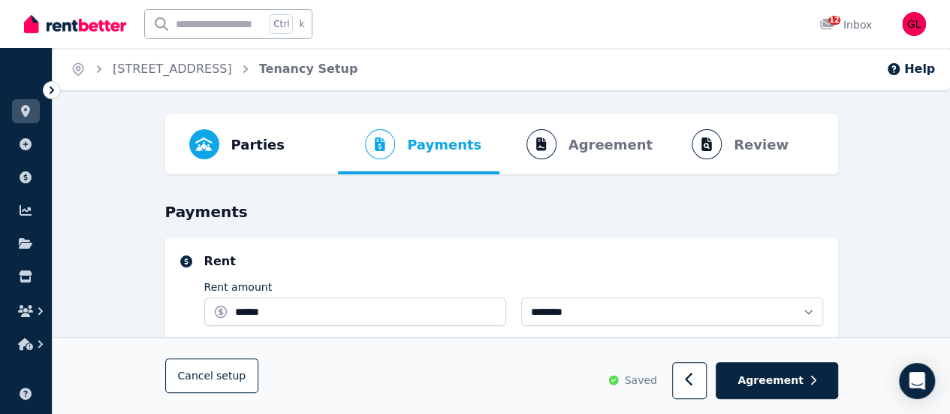
select select "**********"
click at [789, 390] on button "Agreement" at bounding box center [777, 381] width 122 height 37
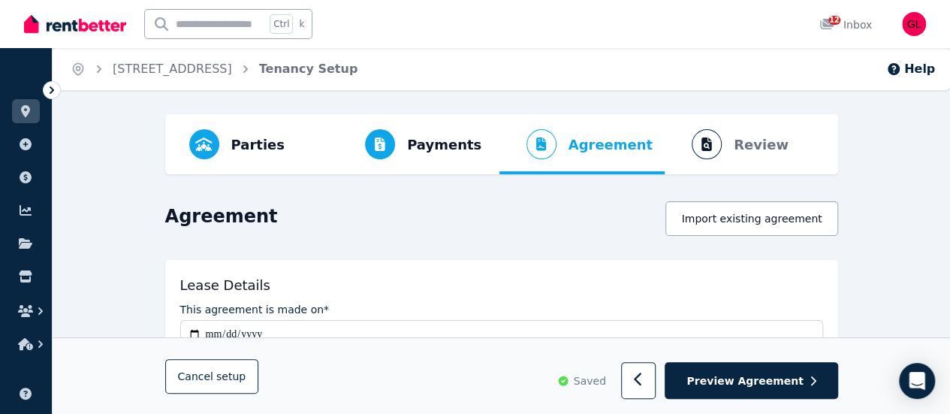
click at [789, 390] on button "Preview Agreement" at bounding box center [751, 381] width 173 height 37
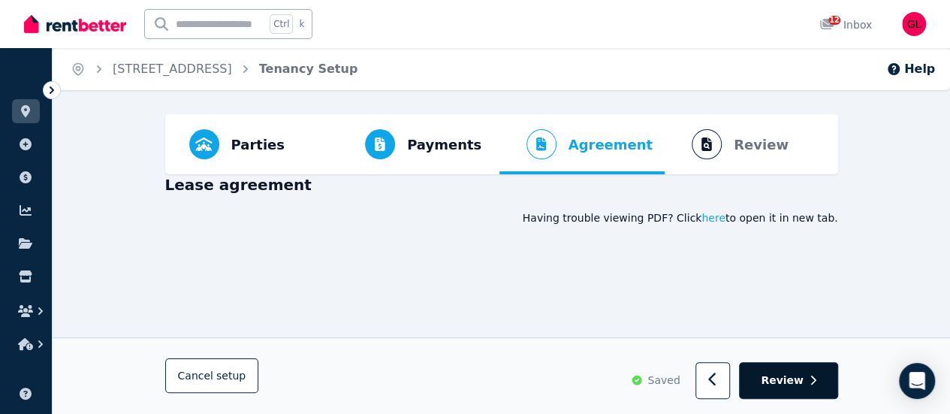
click at [792, 385] on span "Review" at bounding box center [782, 380] width 43 height 15
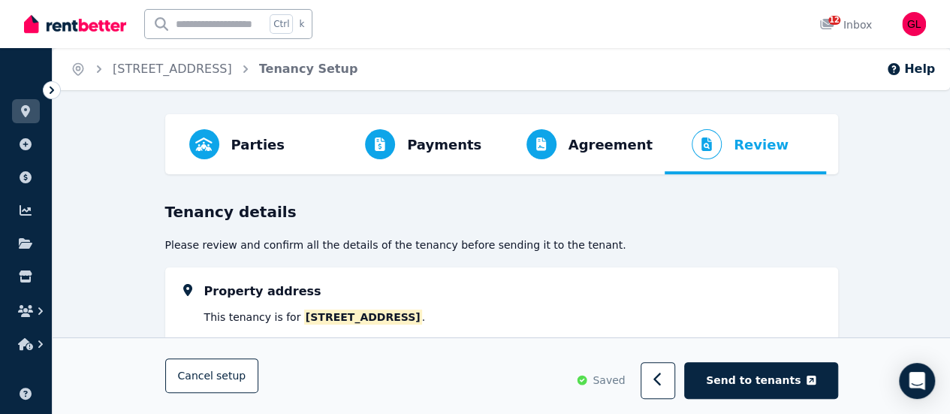
click at [792, 385] on span "Send to tenants" at bounding box center [753, 380] width 95 height 15
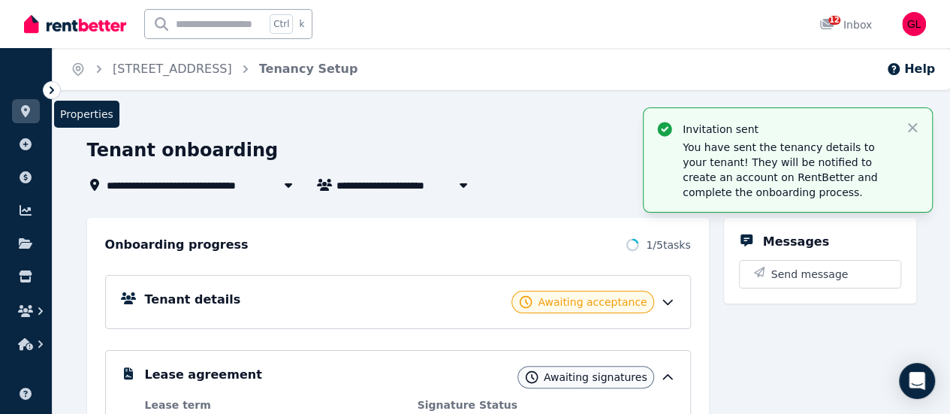
click at [27, 110] on icon at bounding box center [25, 111] width 9 height 12
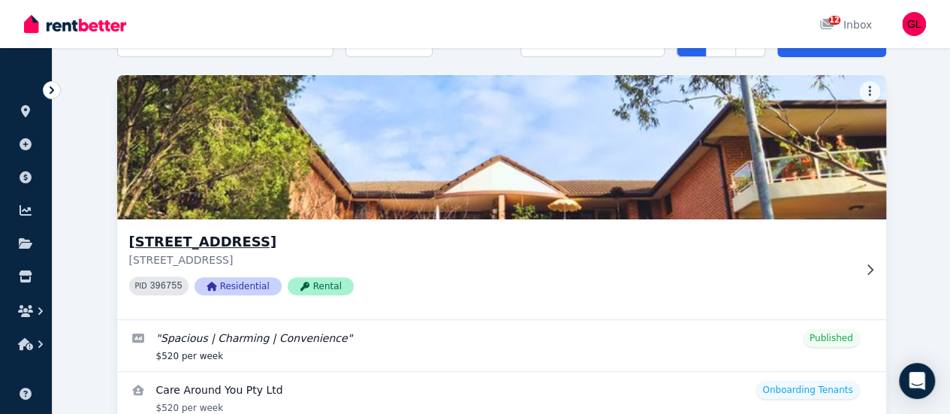
scroll to position [217, 0]
